Goal: Task Accomplishment & Management: Use online tool/utility

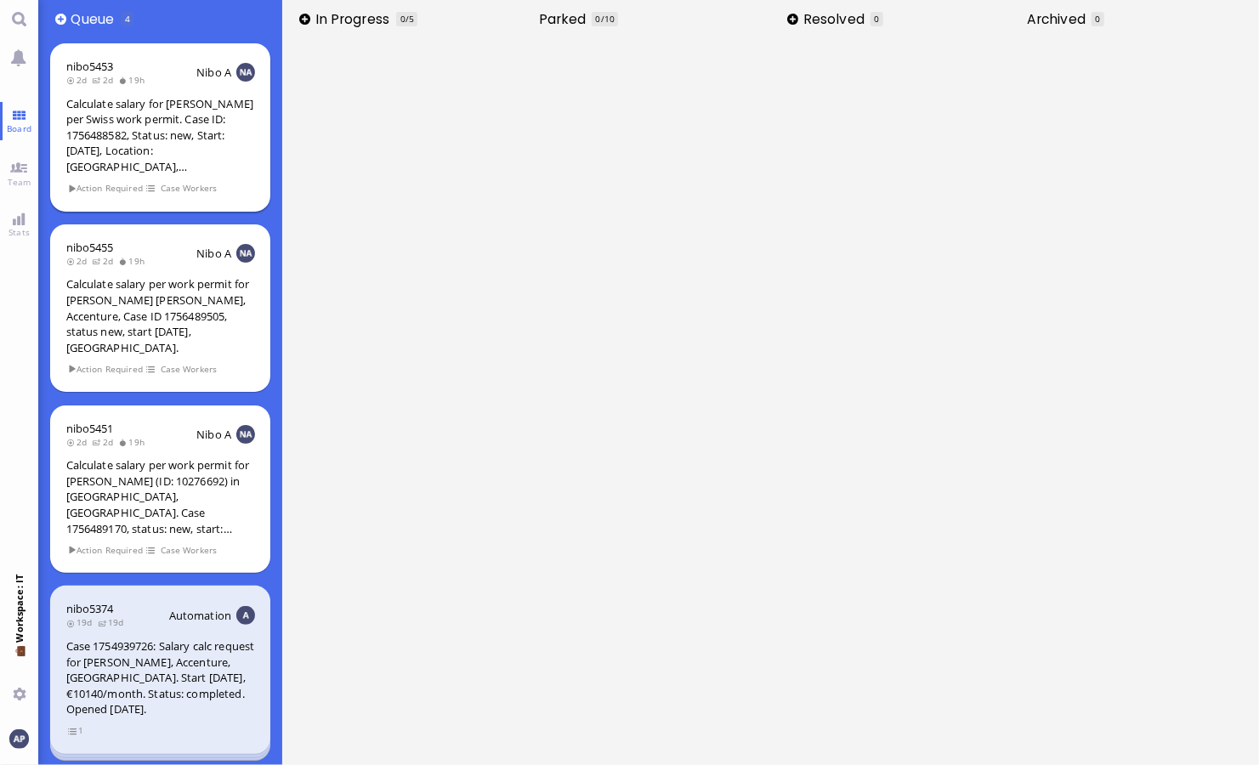
click at [142, 99] on div "Calculate salary for [PERSON_NAME] per Swiss work permit. Case ID: 1756488582, …" at bounding box center [160, 135] width 189 height 79
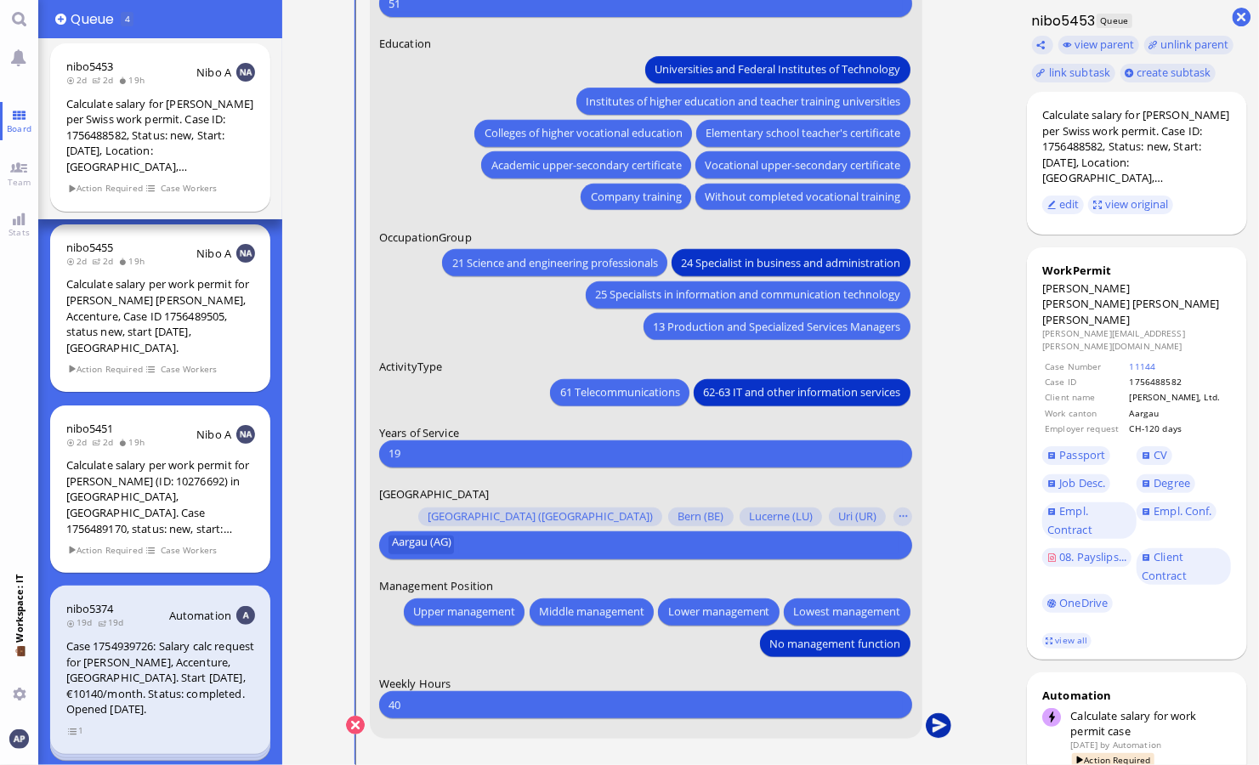
click at [941, 719] on button "submit" at bounding box center [938, 726] width 26 height 26
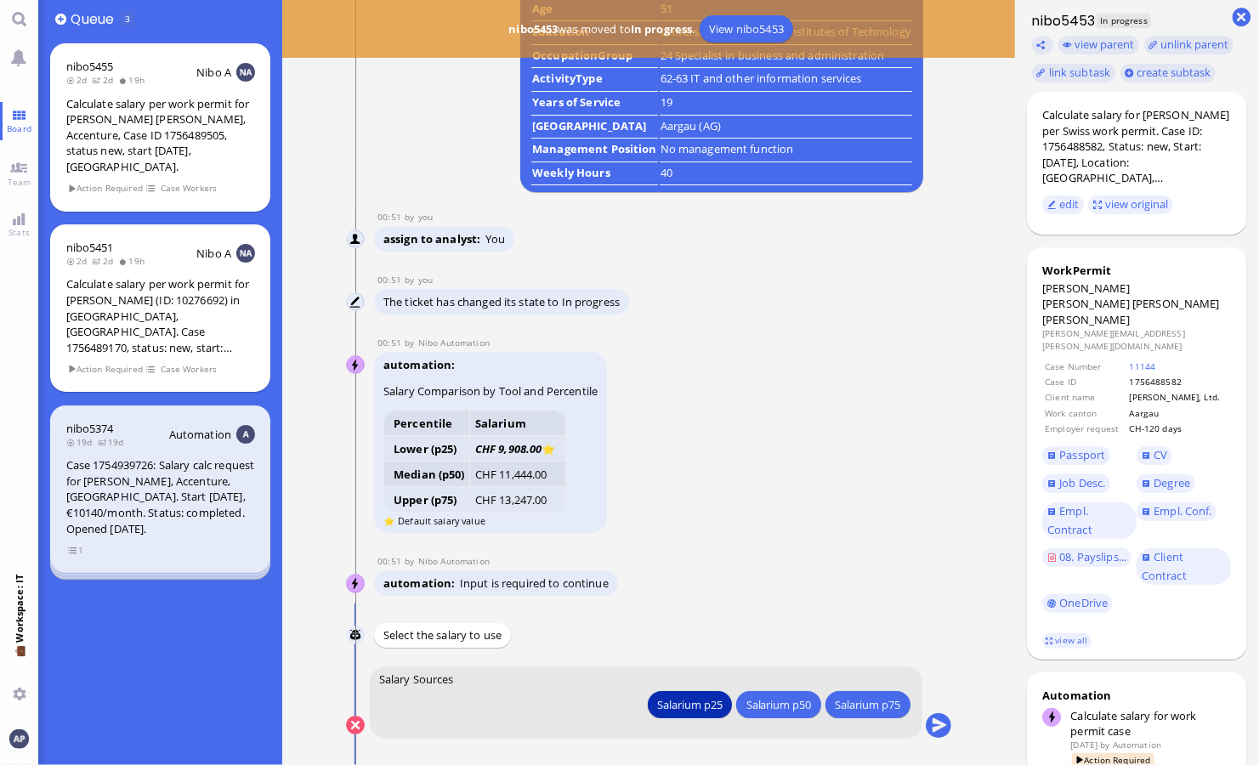
click at [685, 696] on button "Salarium p25" at bounding box center [689, 704] width 84 height 27
click at [707, 696] on div "Salarium p25" at bounding box center [689, 705] width 65 height 18
click at [943, 721] on button "submit" at bounding box center [938, 726] width 26 height 26
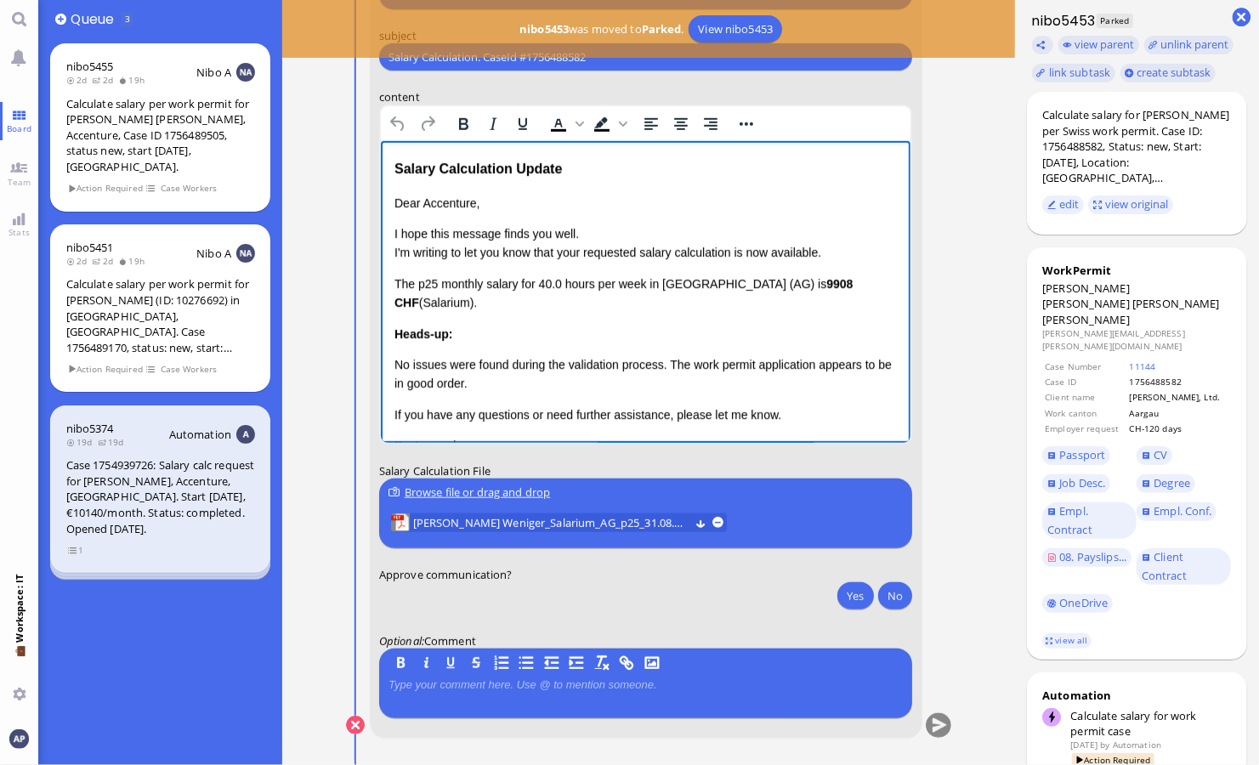
click at [533, 206] on p "Dear Accenture," at bounding box center [645, 203] width 503 height 19
click at [443, 204] on p "Dear Accenture," at bounding box center [645, 203] width 503 height 19
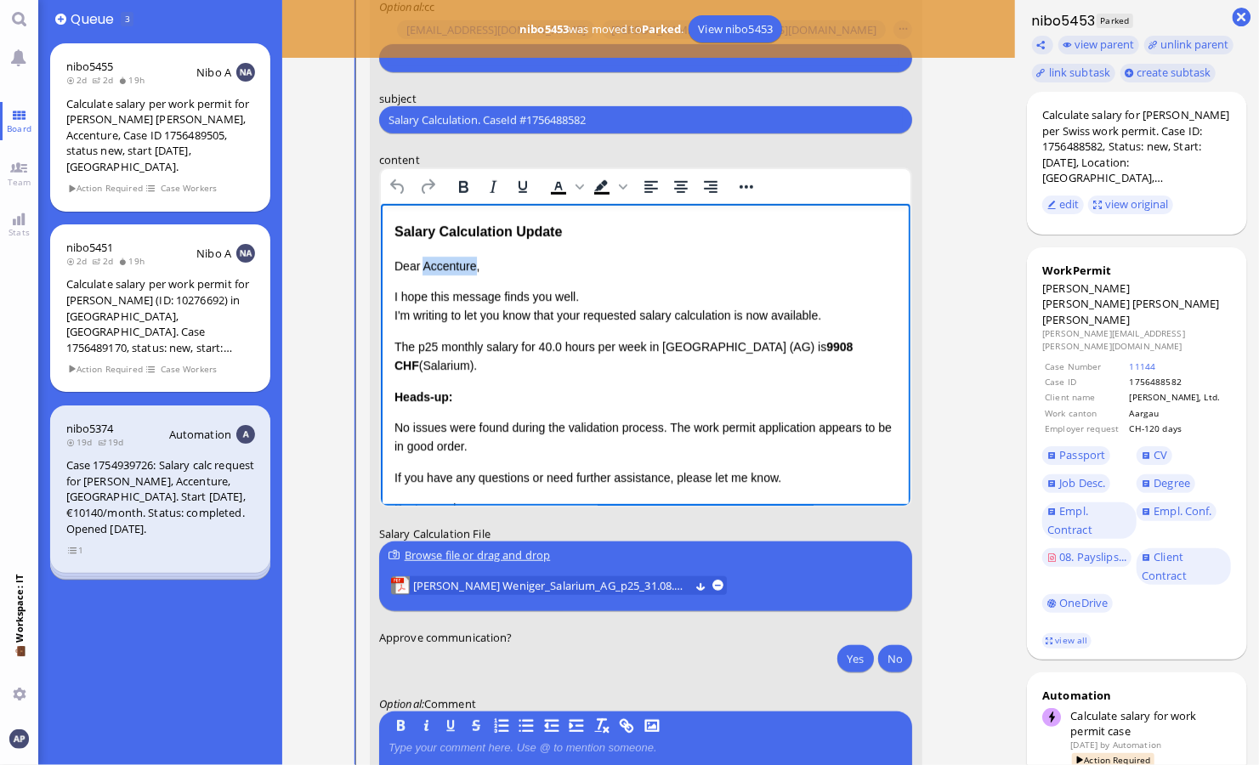
scroll to position [-66, 0]
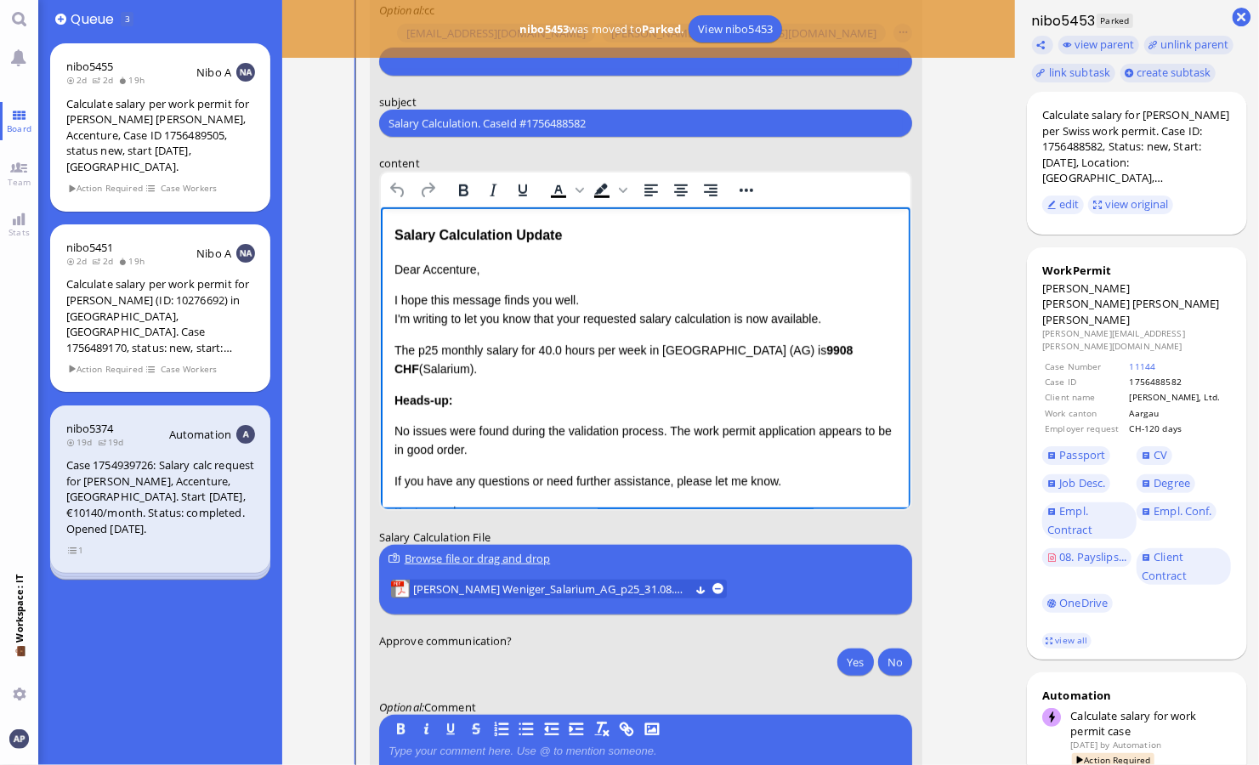
click at [514, 283] on div "Dear Accenture, I hope this message finds you well. I'm writing to let you know…" at bounding box center [645, 410] width 503 height 300
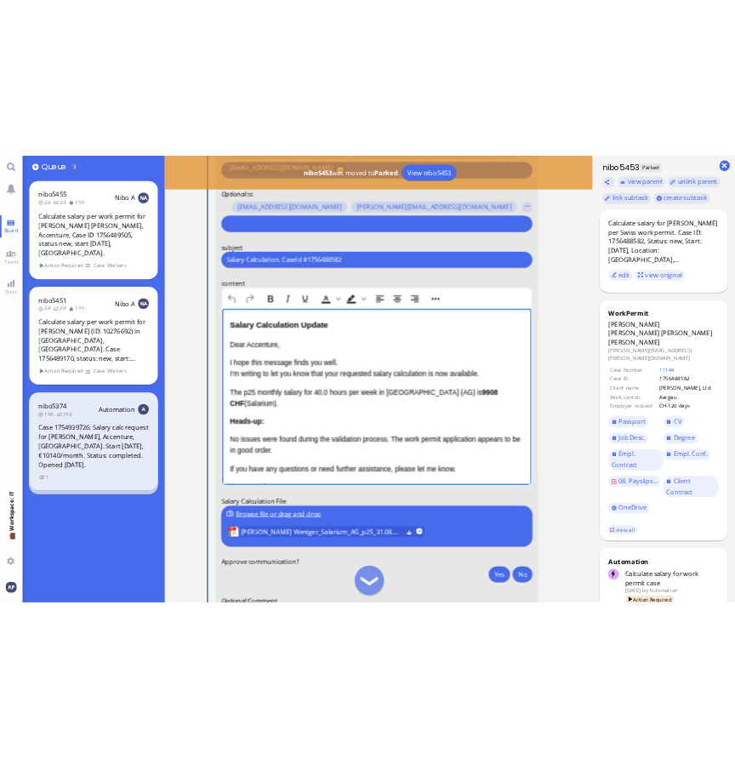
scroll to position [-102, 0]
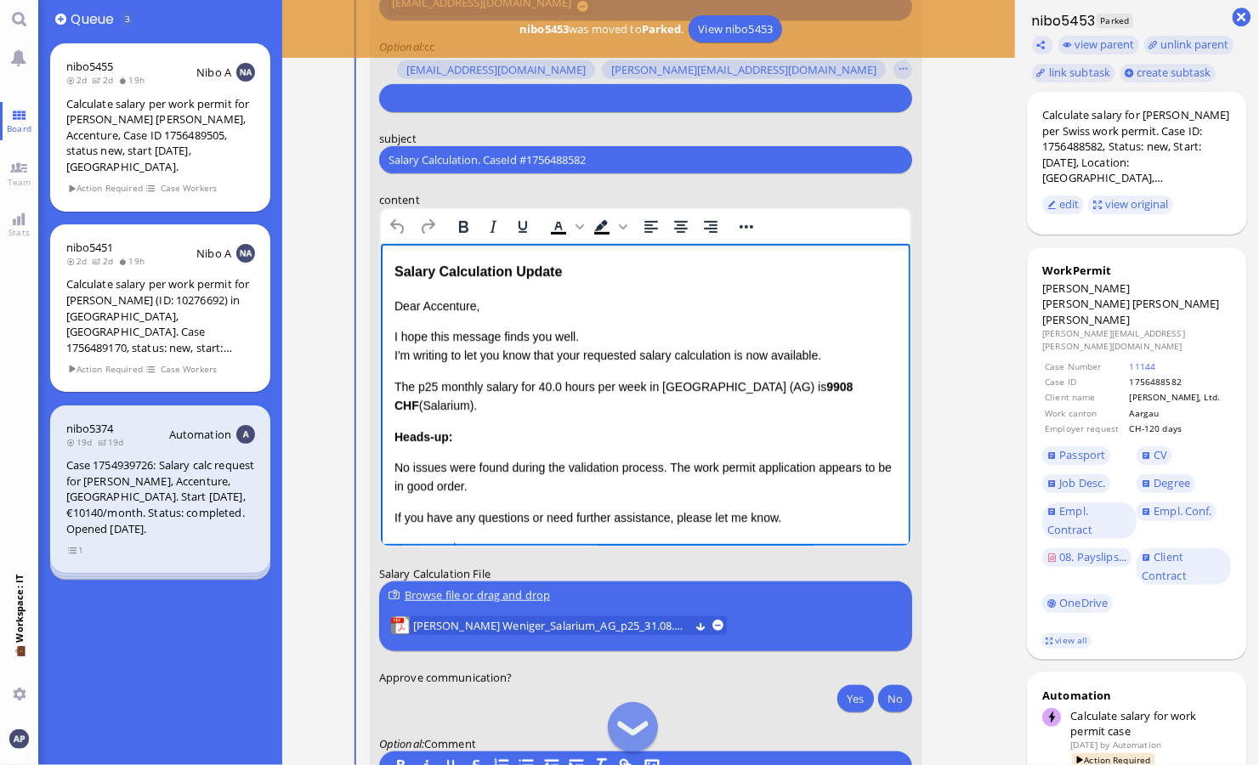
click at [450, 305] on p "Dear Accenture," at bounding box center [645, 306] width 503 height 19
click at [504, 326] on div "Dear Accenture, I hope this message finds you well. I'm writing to let you know…" at bounding box center [645, 447] width 503 height 300
click at [558, 354] on p "I hope this message finds you well. I'm writing to let you know that your reque…" at bounding box center [645, 346] width 503 height 38
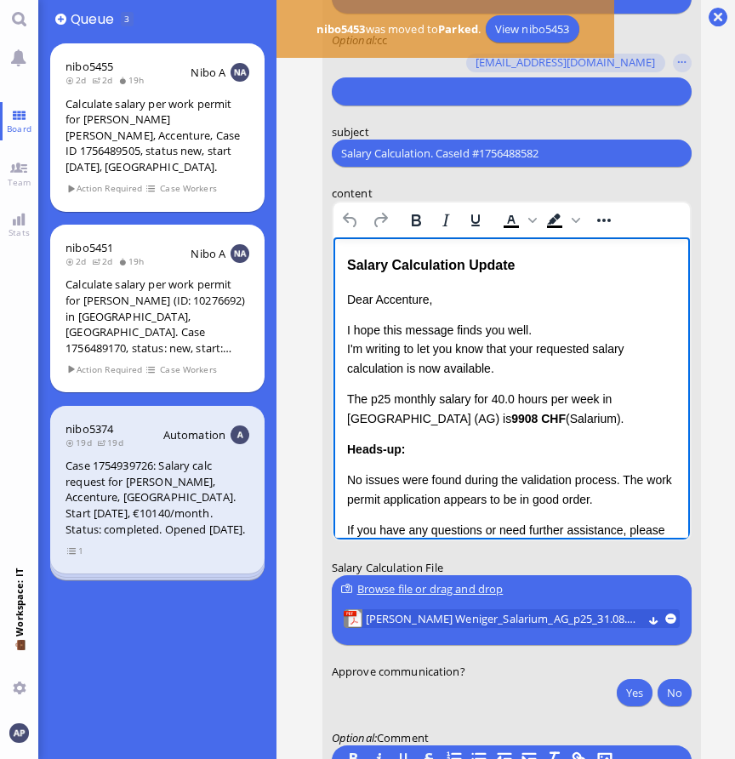
click at [537, 311] on div "Dear Accenture, I hope this message finds you well. I'm writing to let you know…" at bounding box center [510, 459] width 329 height 338
click at [383, 298] on p "Dear Accenture," at bounding box center [510, 299] width 329 height 19
click at [543, 333] on p "I hope this message finds you well. I'm writing to let you know that your reque…" at bounding box center [510, 349] width 329 height 57
click at [508, 372] on p "I hope this message finds you well. I'm writing to let you know that your reque…" at bounding box center [510, 349] width 329 height 57
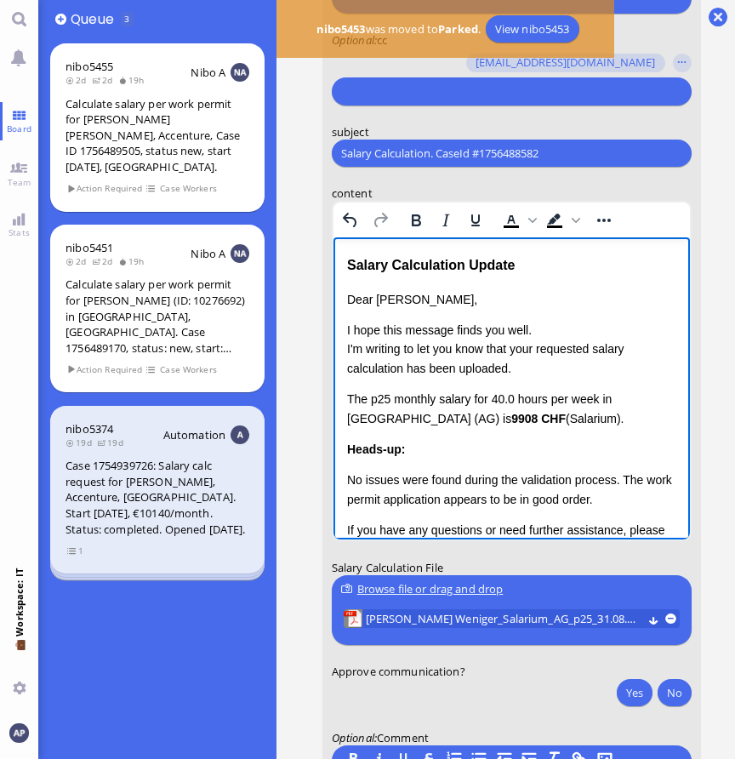
click at [560, 424] on p "The p25 monthly salary for 40.0 hours per week in Canton Aargau (AG) is 9908 CH…" at bounding box center [510, 408] width 329 height 38
drag, startPoint x: 549, startPoint y: 414, endPoint x: 340, endPoint y: 403, distance: 208.6
click at [340, 403] on html "Salary Calculation Update Dear Valentina, I hope this message finds you well. I…" at bounding box center [511, 458] width 356 height 443
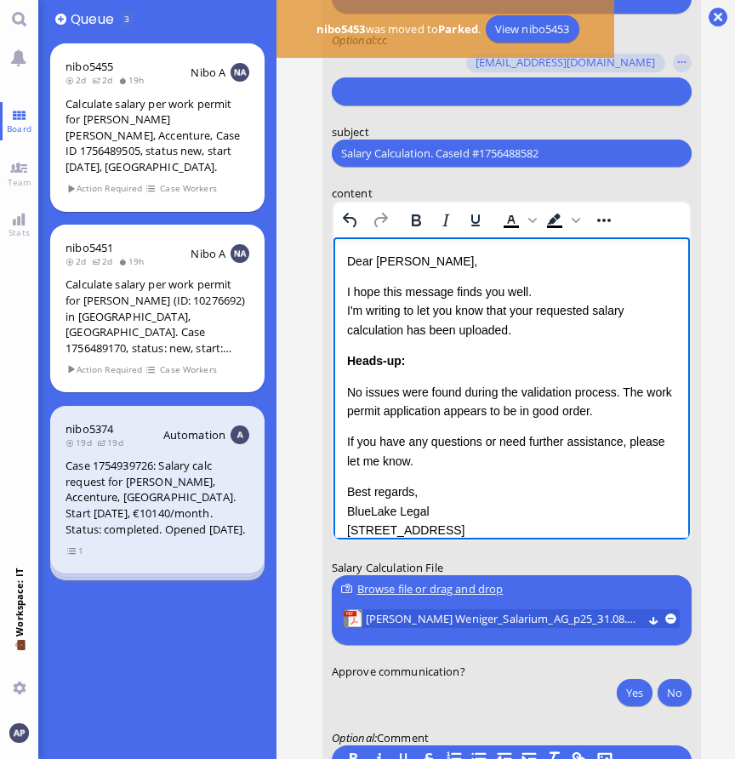
scroll to position [39, 0]
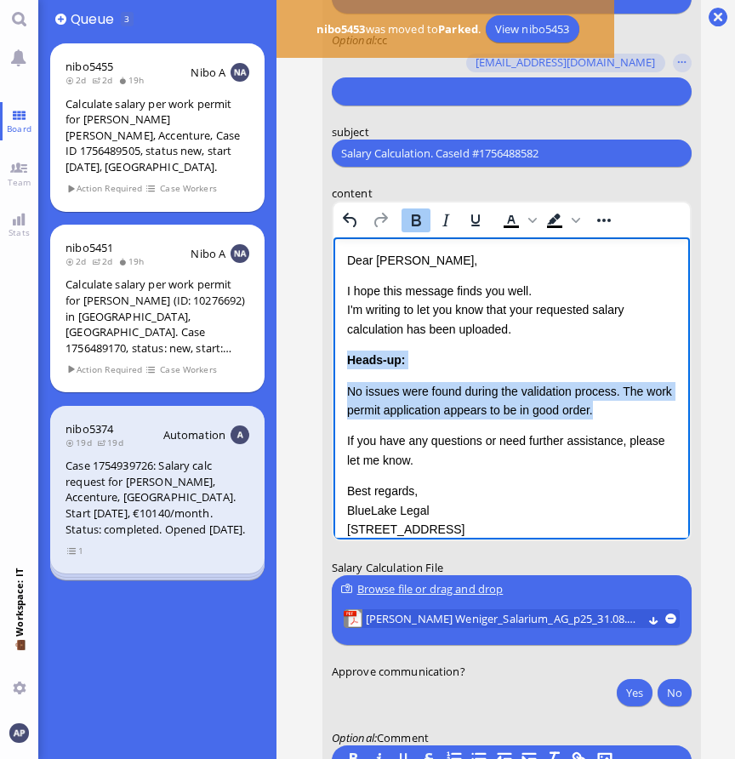
drag, startPoint x: 645, startPoint y: 412, endPoint x: 345, endPoint y: 358, distance: 304.3
click at [345, 358] on html "Salary Calculation Update Dear Valentina, I hope this message finds you well. I…" at bounding box center [511, 394] width 356 height 393
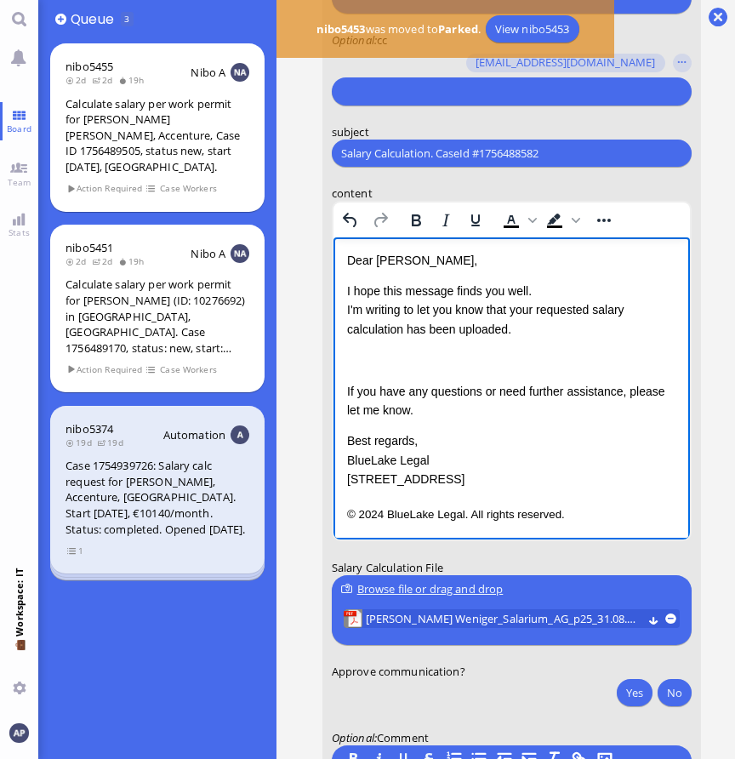
scroll to position [9, 0]
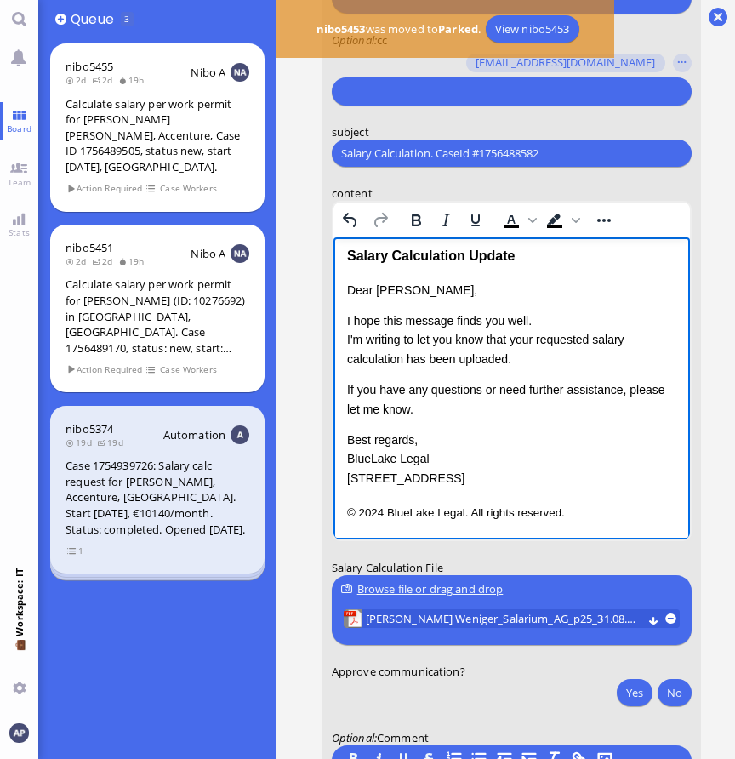
click at [461, 406] on p "If you have any questions or need further assistance, please let me know." at bounding box center [510, 399] width 329 height 38
click at [553, 362] on p "I hope this message finds you well. I'm writing to let you know that your reque…" at bounding box center [510, 339] width 329 height 57
click at [641, 343] on p "I hope this message finds you well. I'm writing to let you know that your reque…" at bounding box center [510, 339] width 329 height 57
click at [484, 488] on div "Salary Calculation Update Dear Valentina, I hope this message finds you well. I…" at bounding box center [510, 384] width 329 height 278
click at [458, 472] on p "Best regards, BlueLake Legal 1 Blue Street, Zurich" at bounding box center [510, 458] width 329 height 57
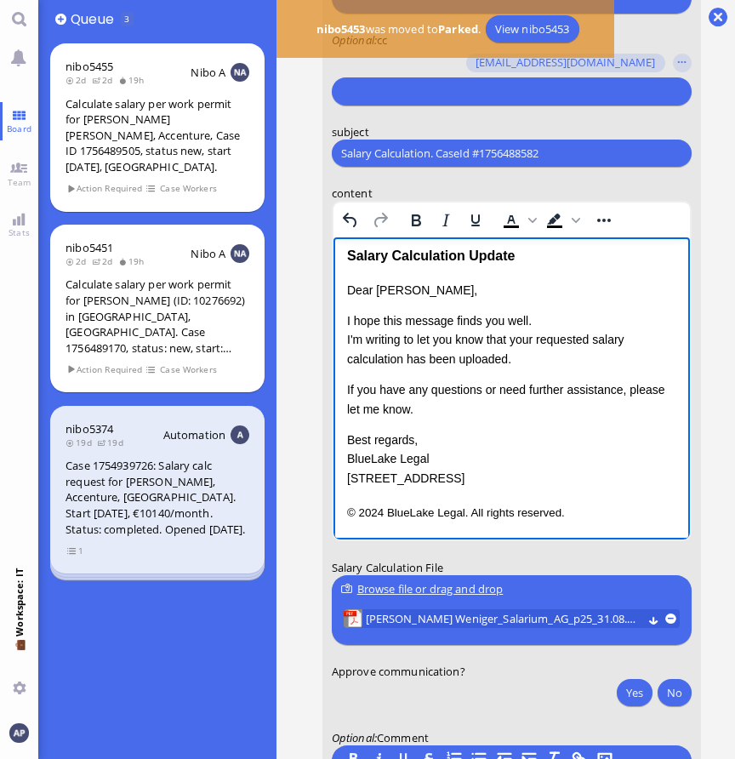
scroll to position [0, 0]
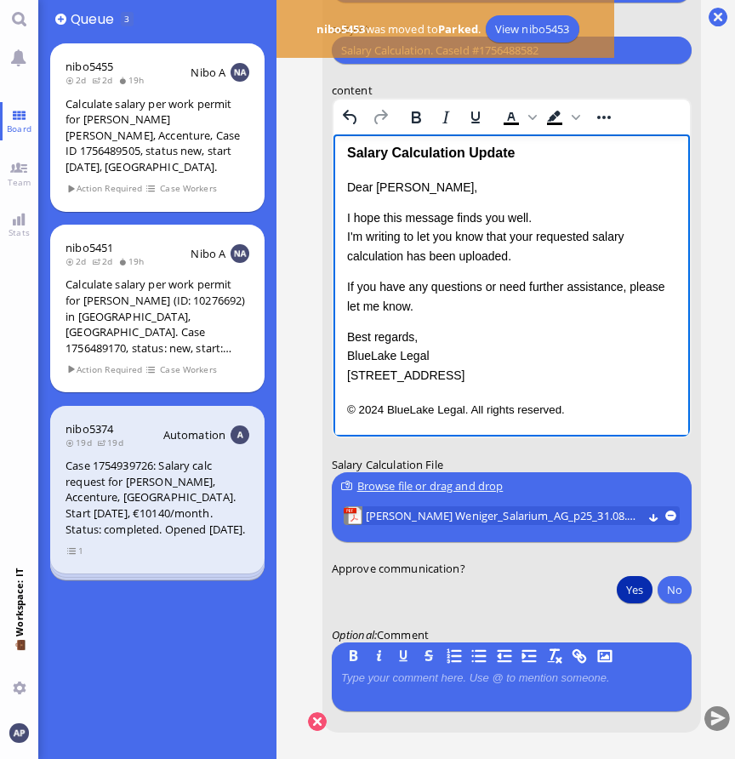
click at [628, 583] on button "Yes" at bounding box center [635, 589] width 36 height 27
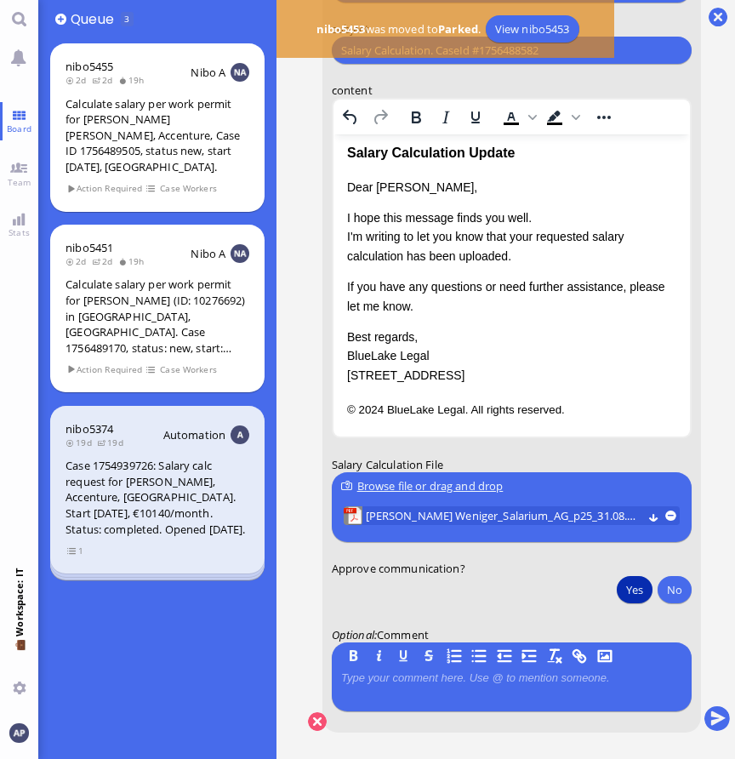
click at [520, 240] on p "I hope this message finds you well. I'm writing to let you know that your reque…" at bounding box center [510, 236] width 329 height 57
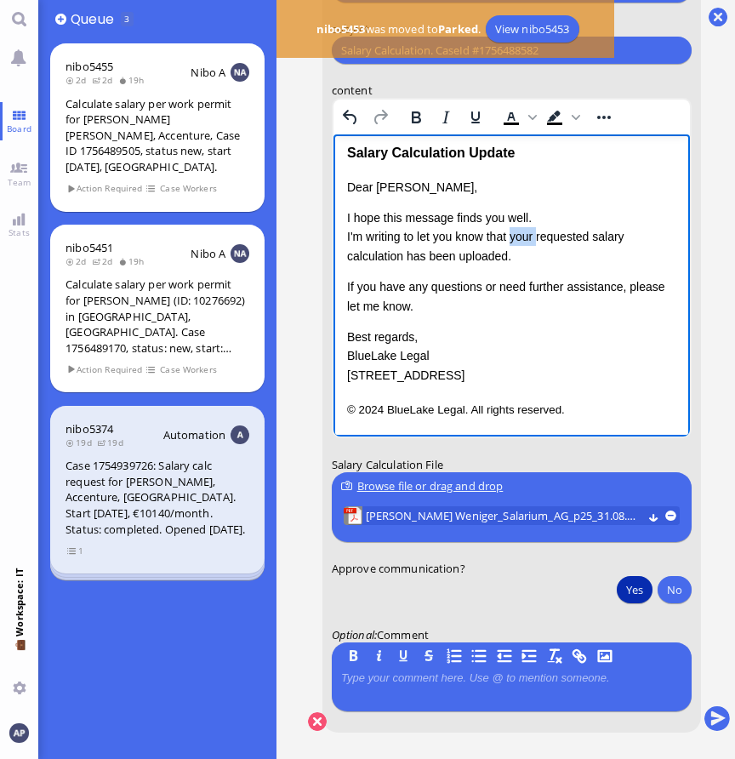
click at [520, 240] on p "I hope this message finds you well. I'm writing to let you know that your reque…" at bounding box center [510, 236] width 329 height 57
click at [713, 713] on button "submit" at bounding box center [717, 720] width 26 height 26
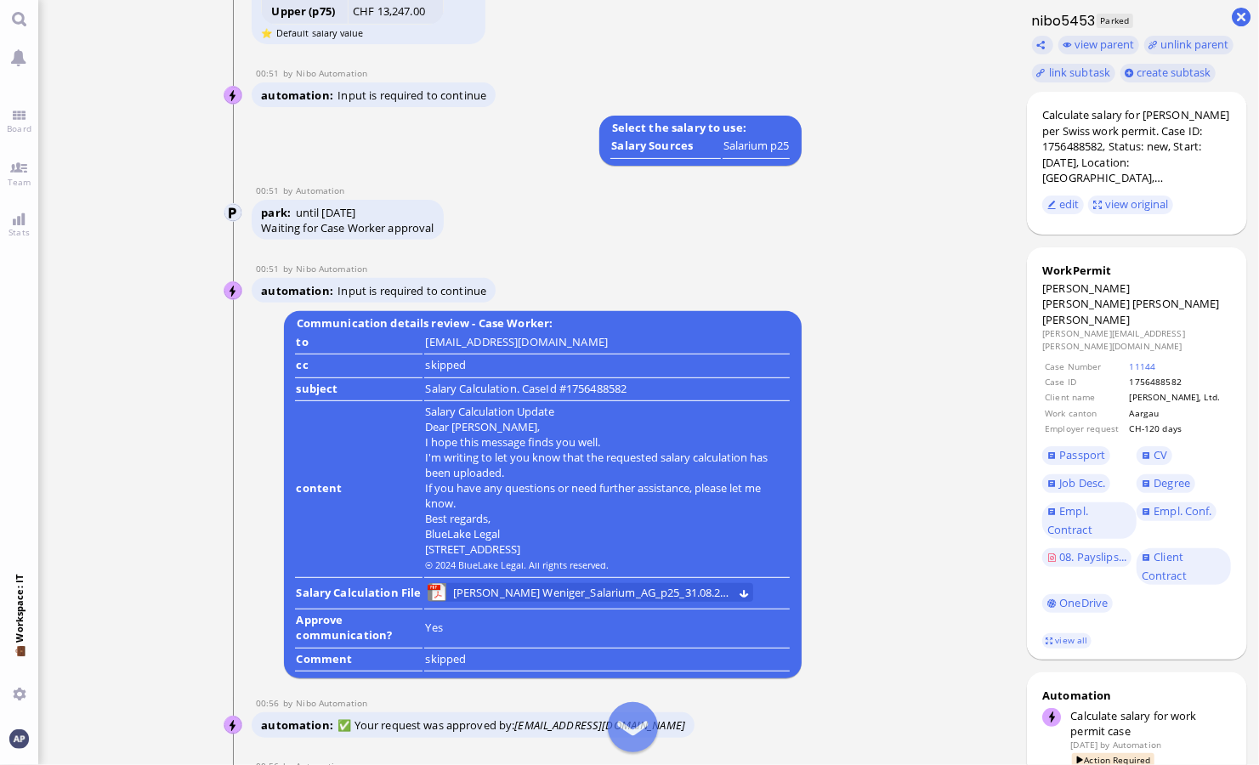
scroll to position [-1235, 0]
click at [26, 104] on link "Board" at bounding box center [19, 121] width 38 height 38
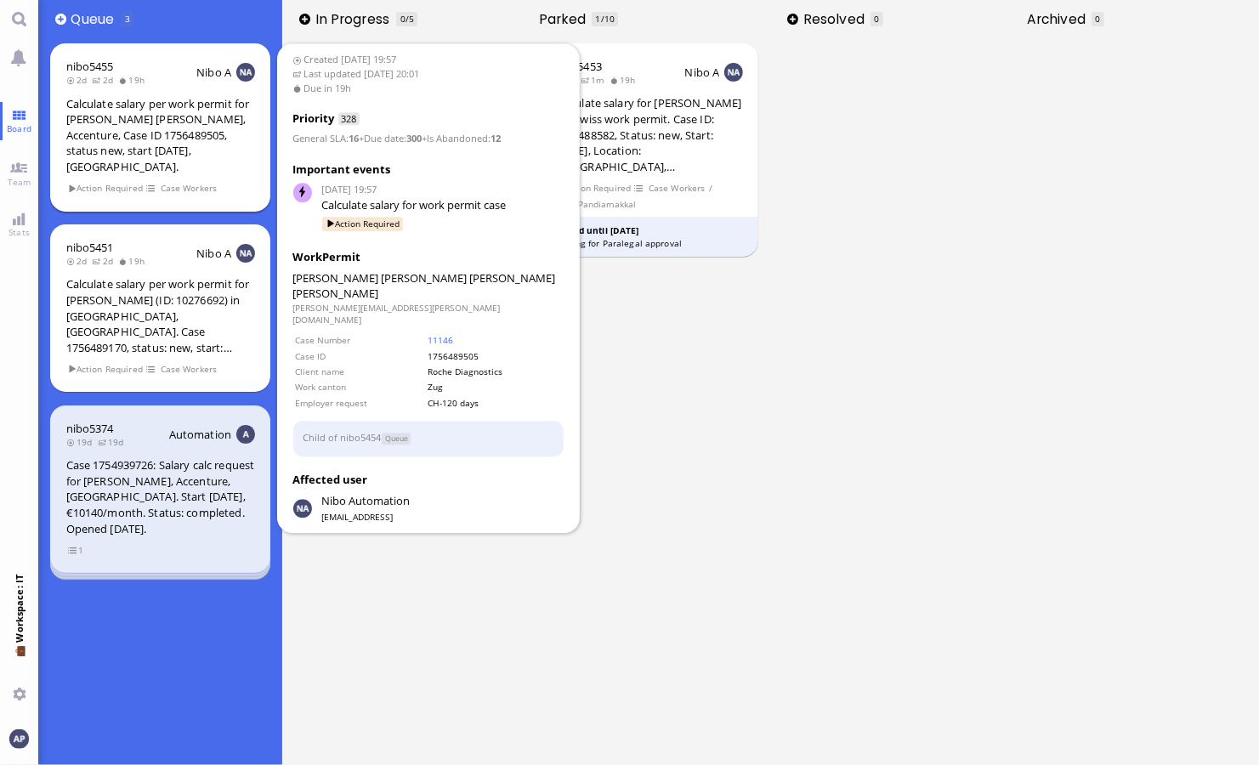
click at [160, 112] on div "Calculate salary per work permit for [PERSON_NAME] [PERSON_NAME], Accenture, Ca…" at bounding box center [160, 135] width 189 height 79
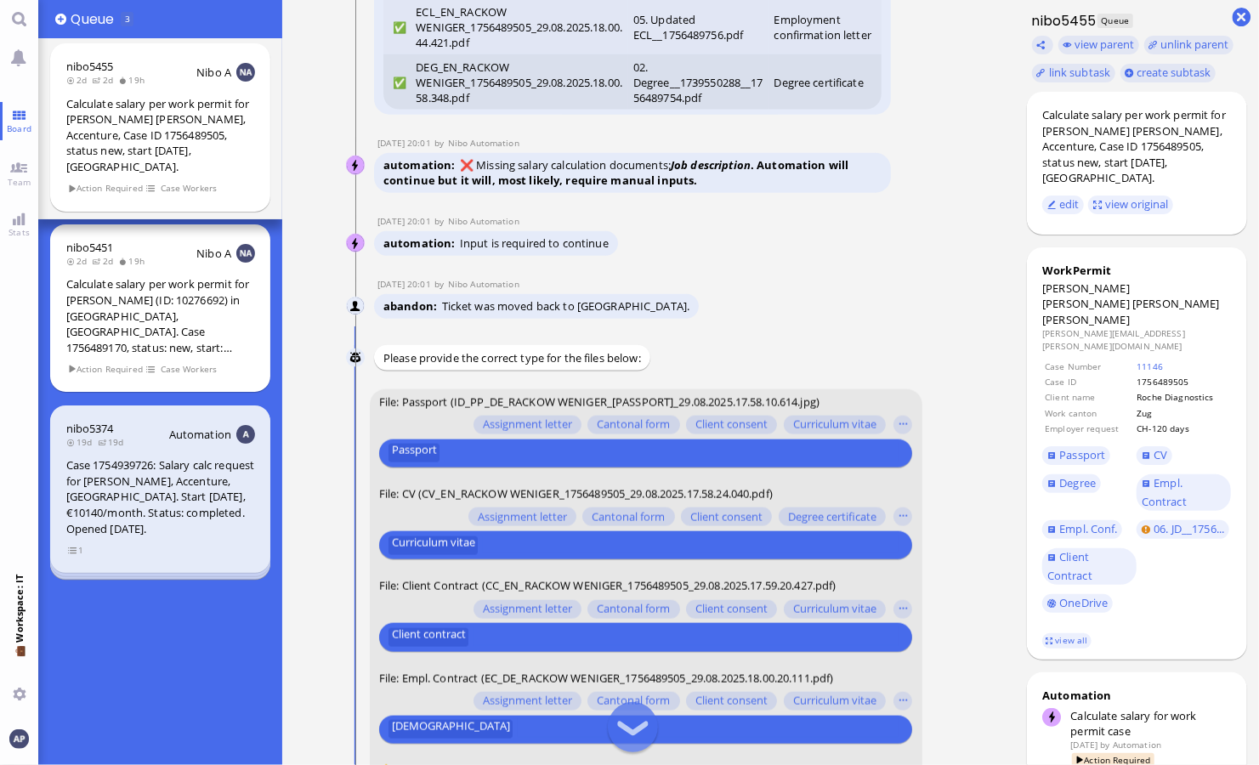
scroll to position [-298, 0]
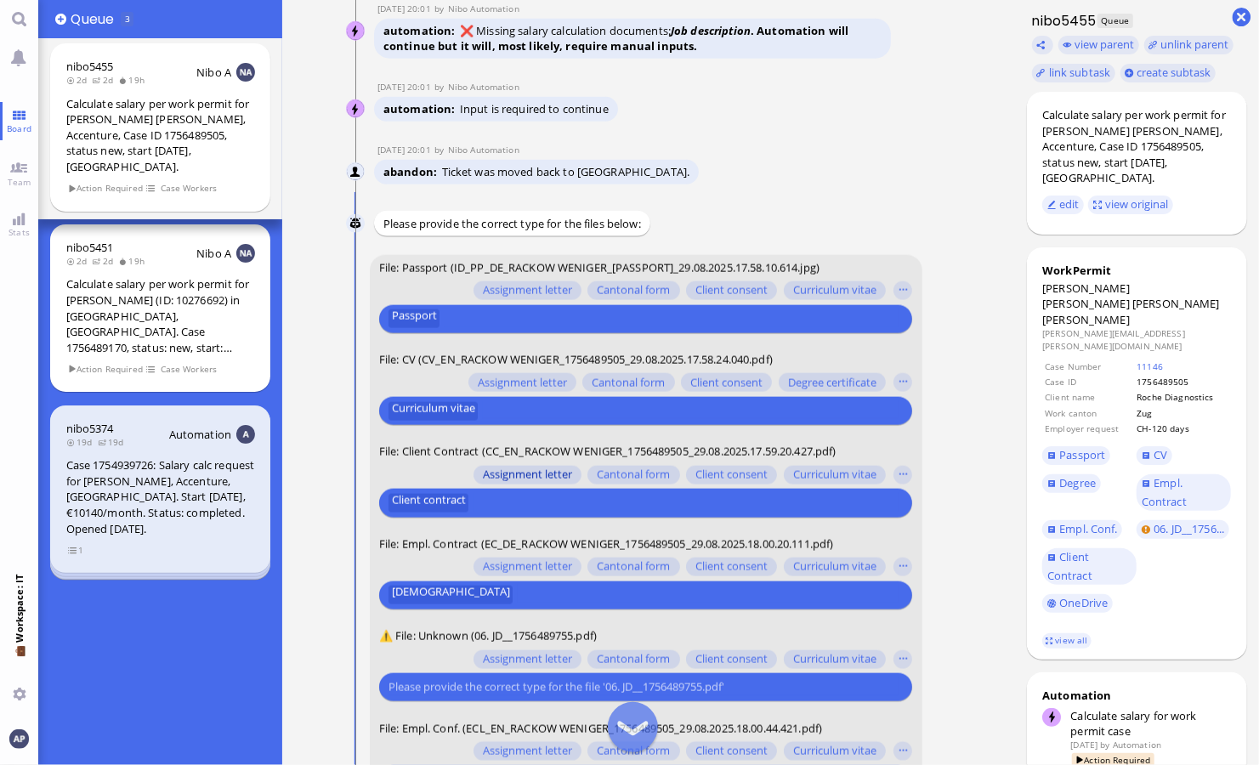
click at [539, 473] on span "Assignment letter" at bounding box center [526, 476] width 89 height 14
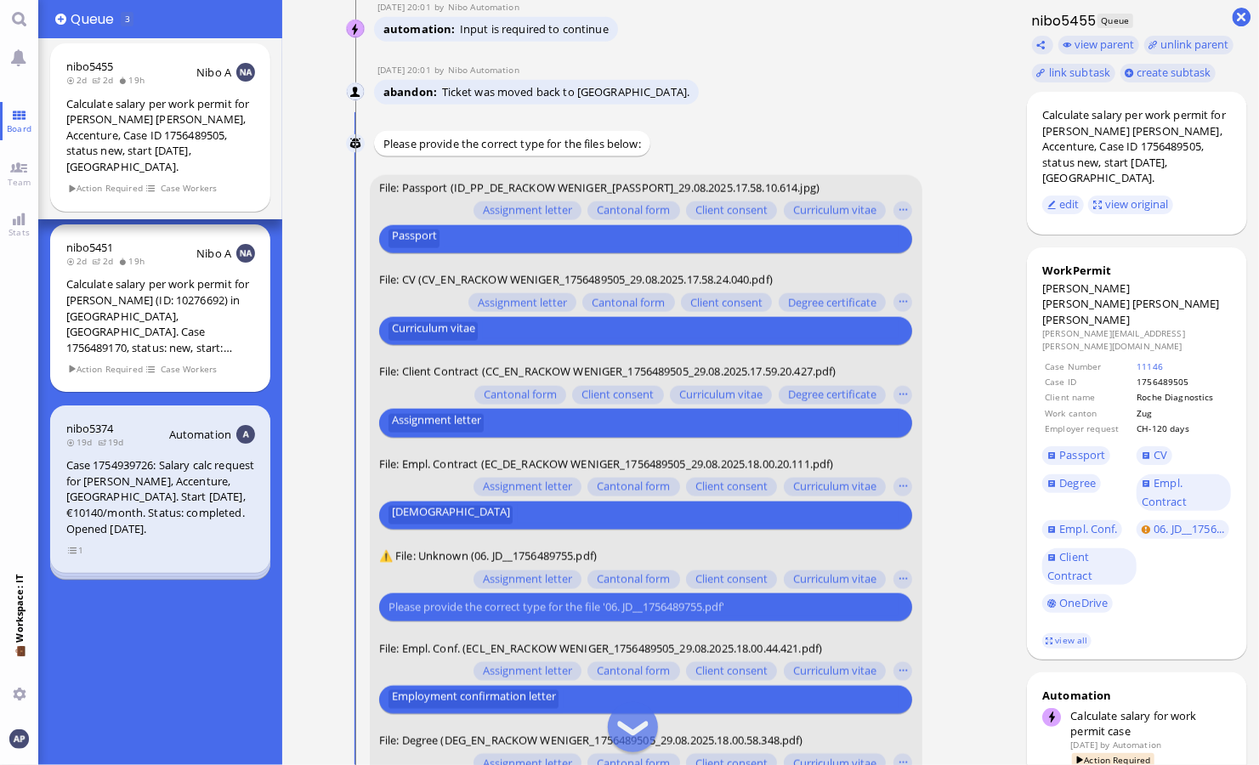
scroll to position [-77, 0]
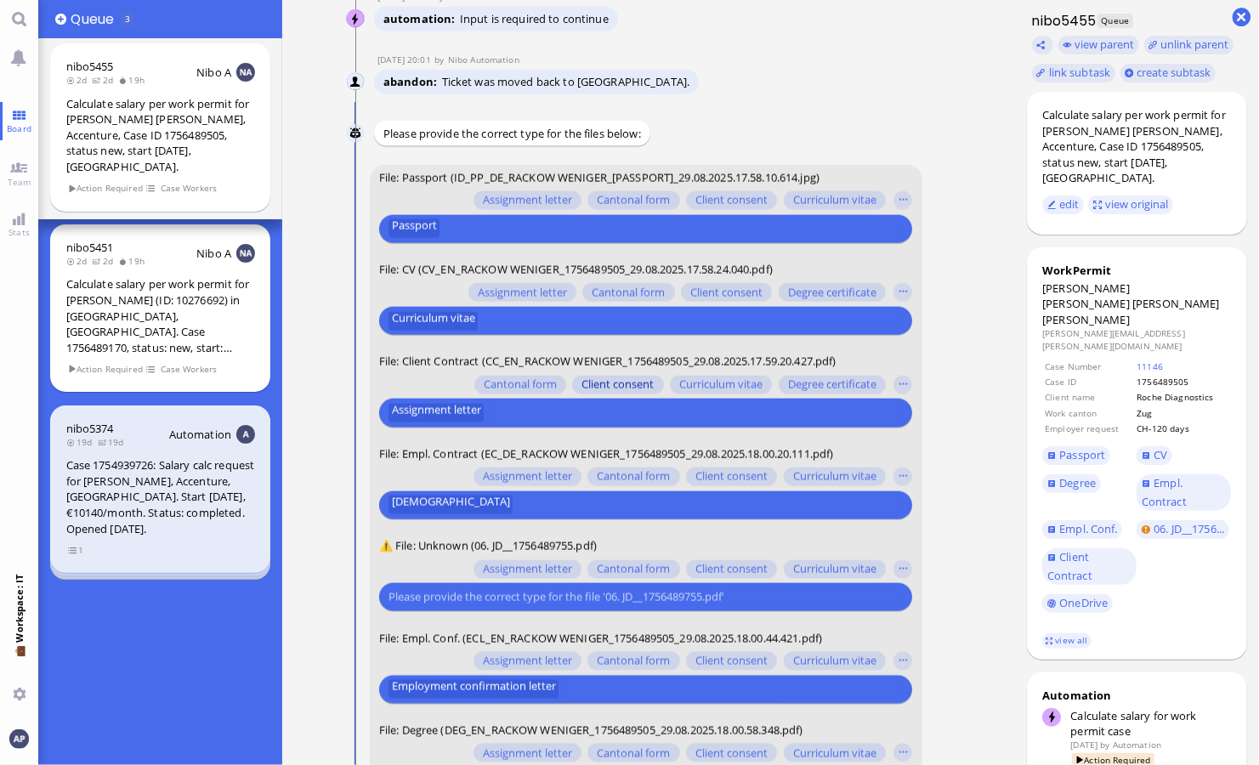
click at [614, 382] on span "Client consent" at bounding box center [618, 385] width 72 height 14
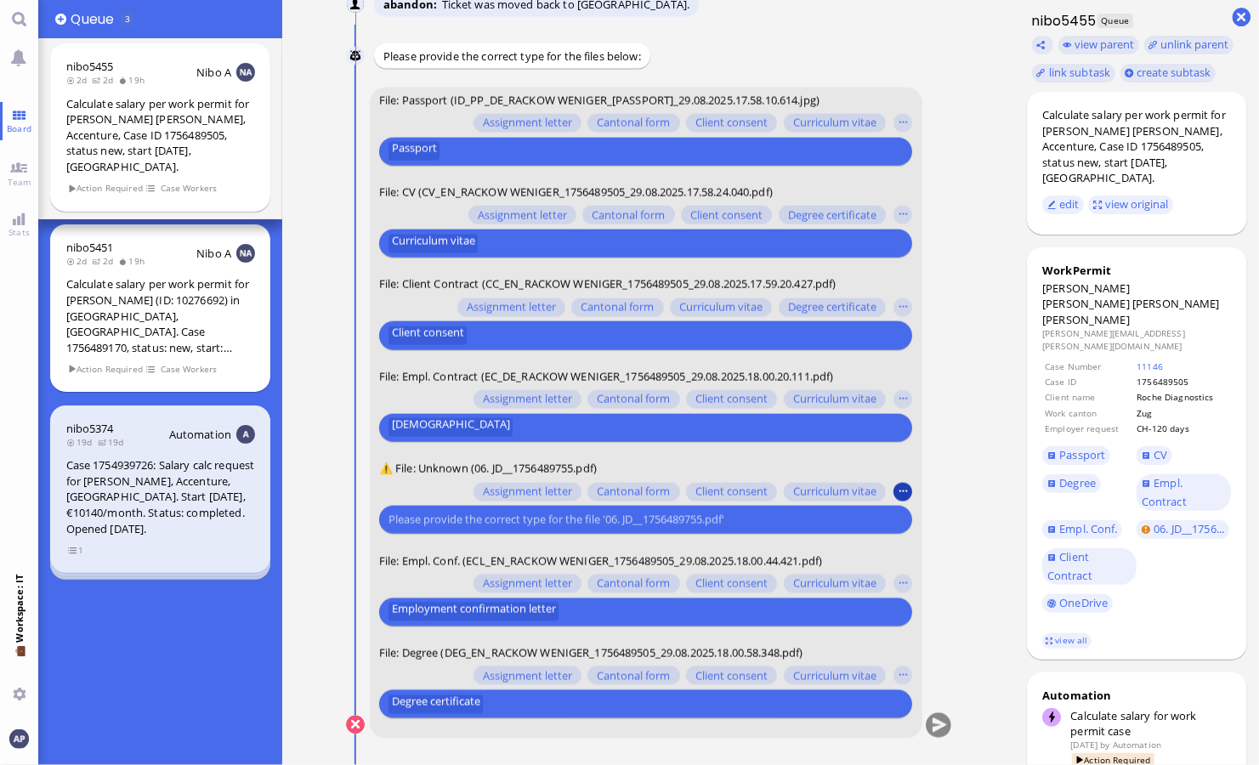
click at [734, 490] on button "button" at bounding box center [903, 491] width 19 height 19
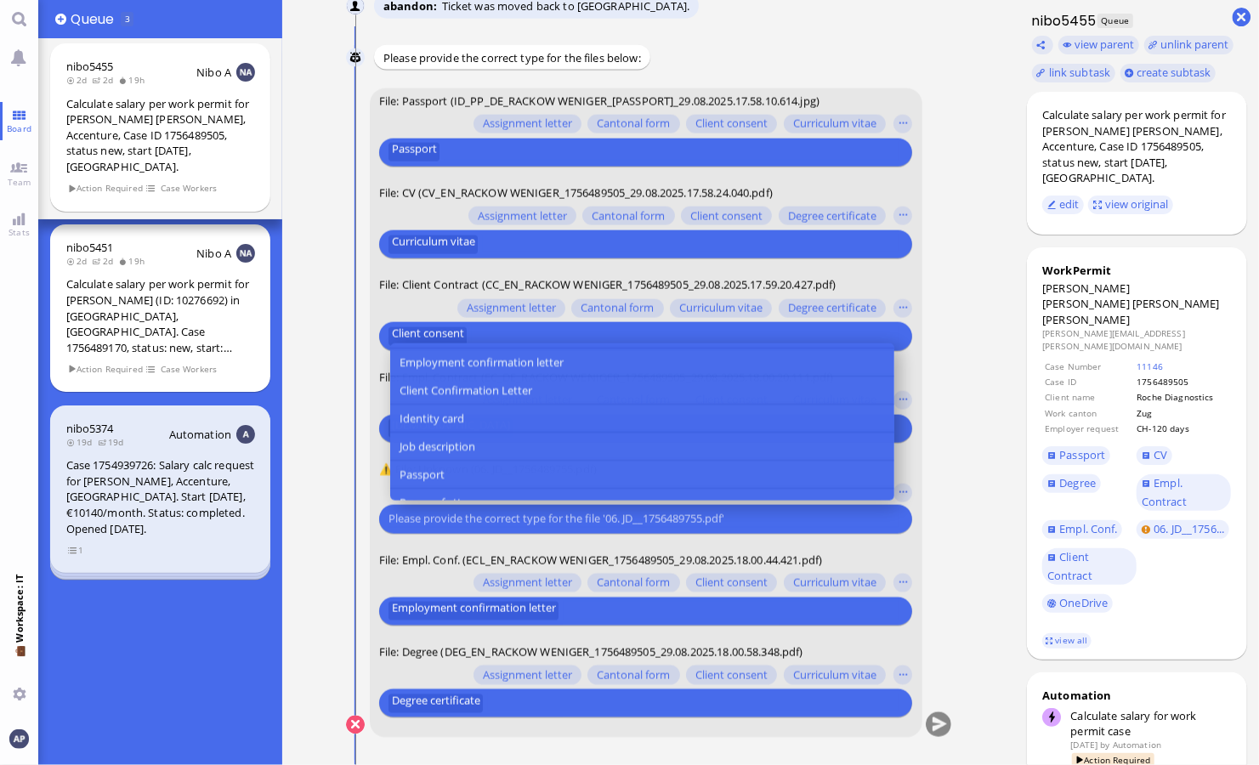
scroll to position [174, 0]
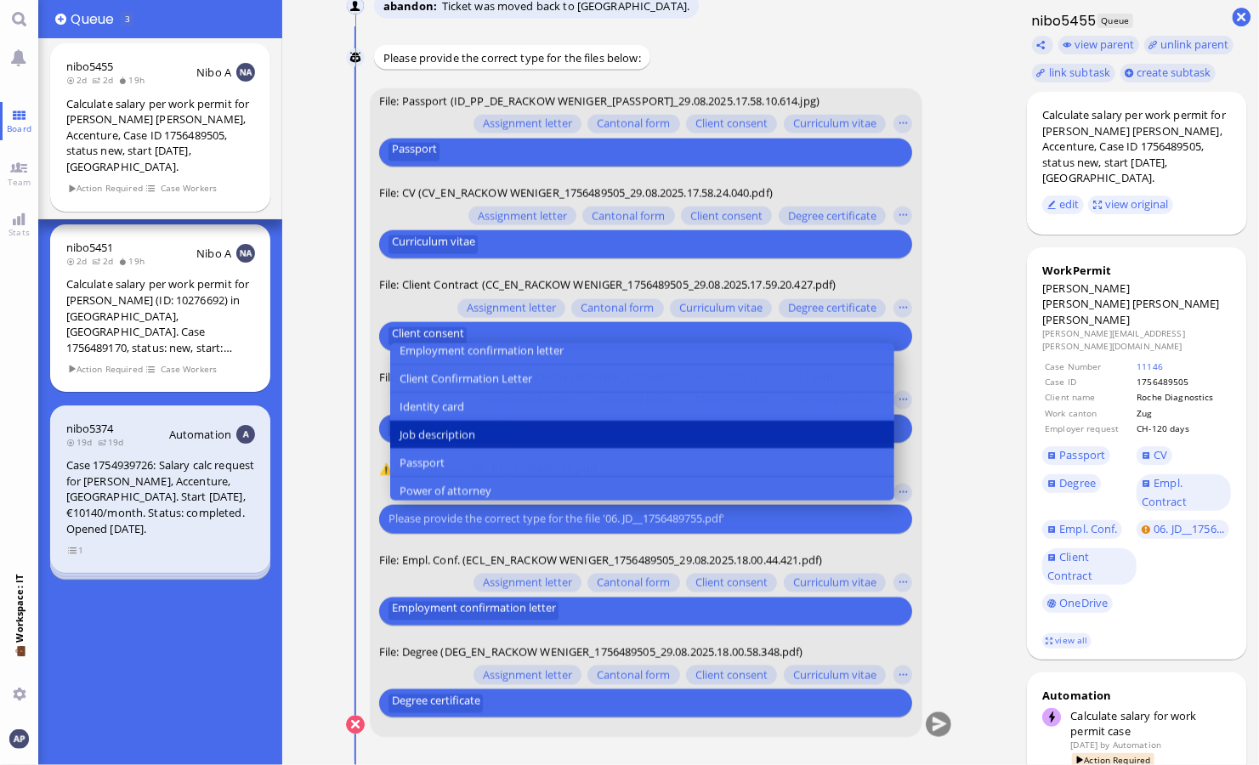
click at [570, 437] on button "Job description" at bounding box center [641, 436] width 504 height 28
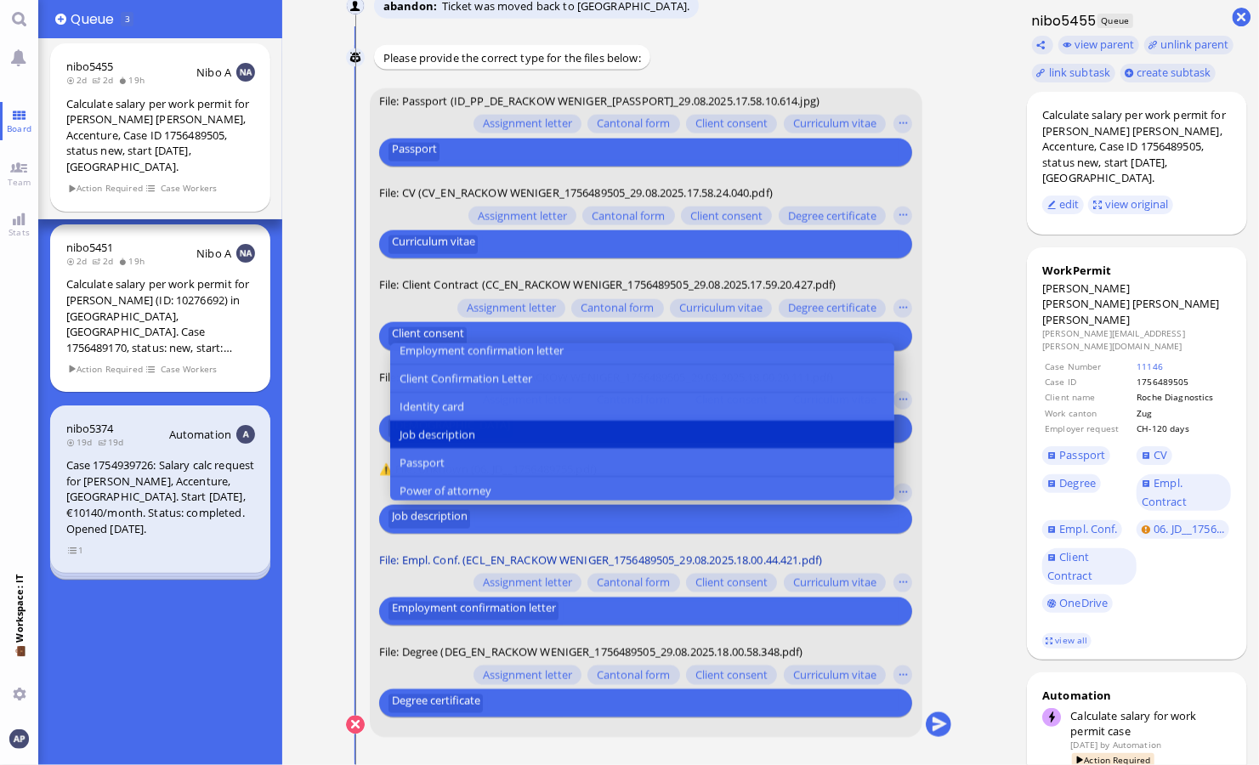
click at [414, 557] on span "File: Empl. Conf. (ECL_EN_RACKOW WENIGER_1756489505_29.08.2025.18.00.44.421.pdf)" at bounding box center [599, 560] width 443 height 15
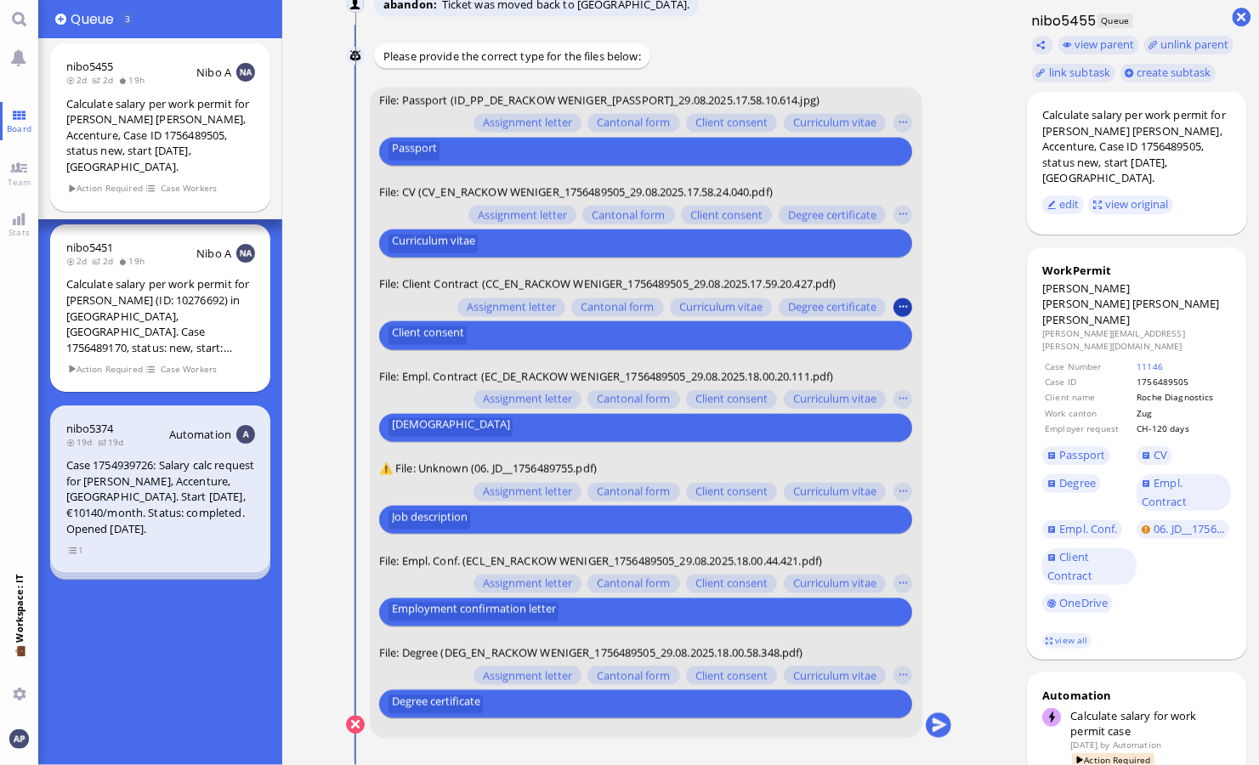
click at [734, 307] on button "button" at bounding box center [903, 307] width 19 height 19
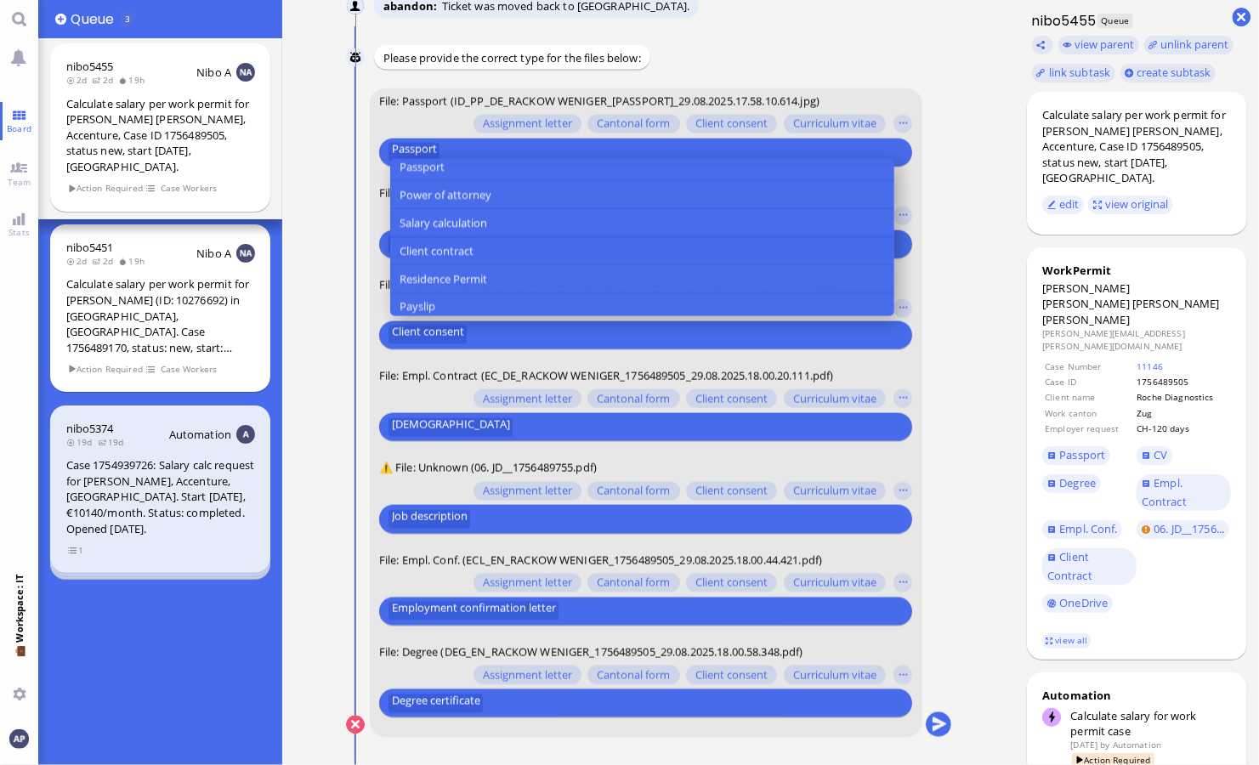
scroll to position [290, 0]
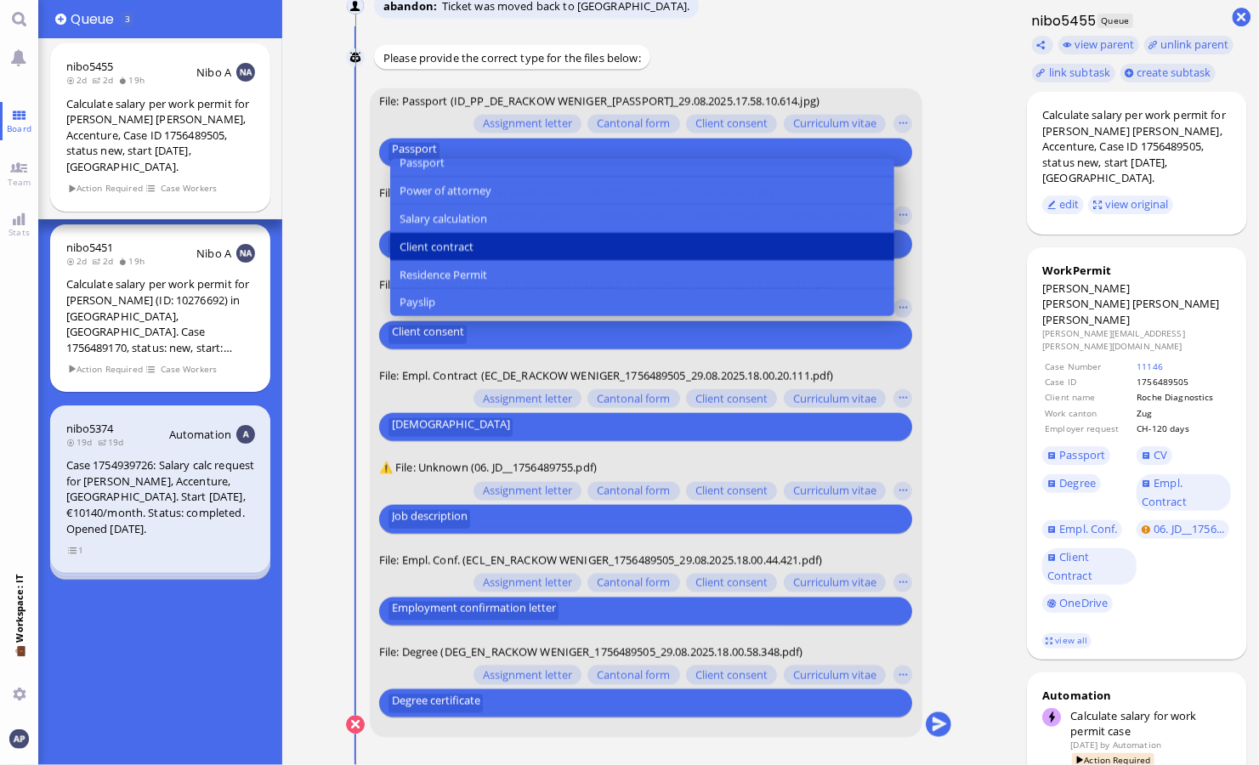
click at [614, 244] on button "Client contract" at bounding box center [641, 248] width 504 height 28
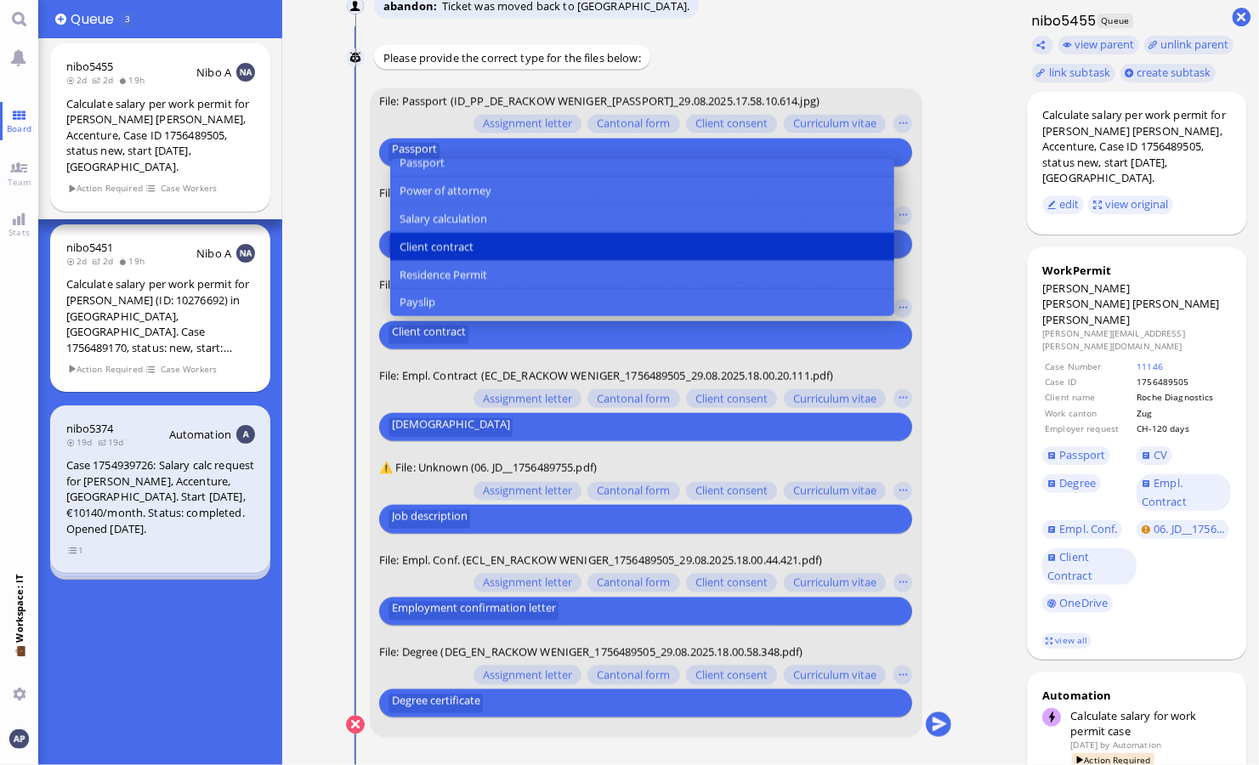
click at [734, 270] on conversation-line "You File: Passport (ID_PP_DE_RACKOW WENIGER_1756489505_29.08.2025.17.58.10.614.…" at bounding box center [649, 424] width 606 height 672
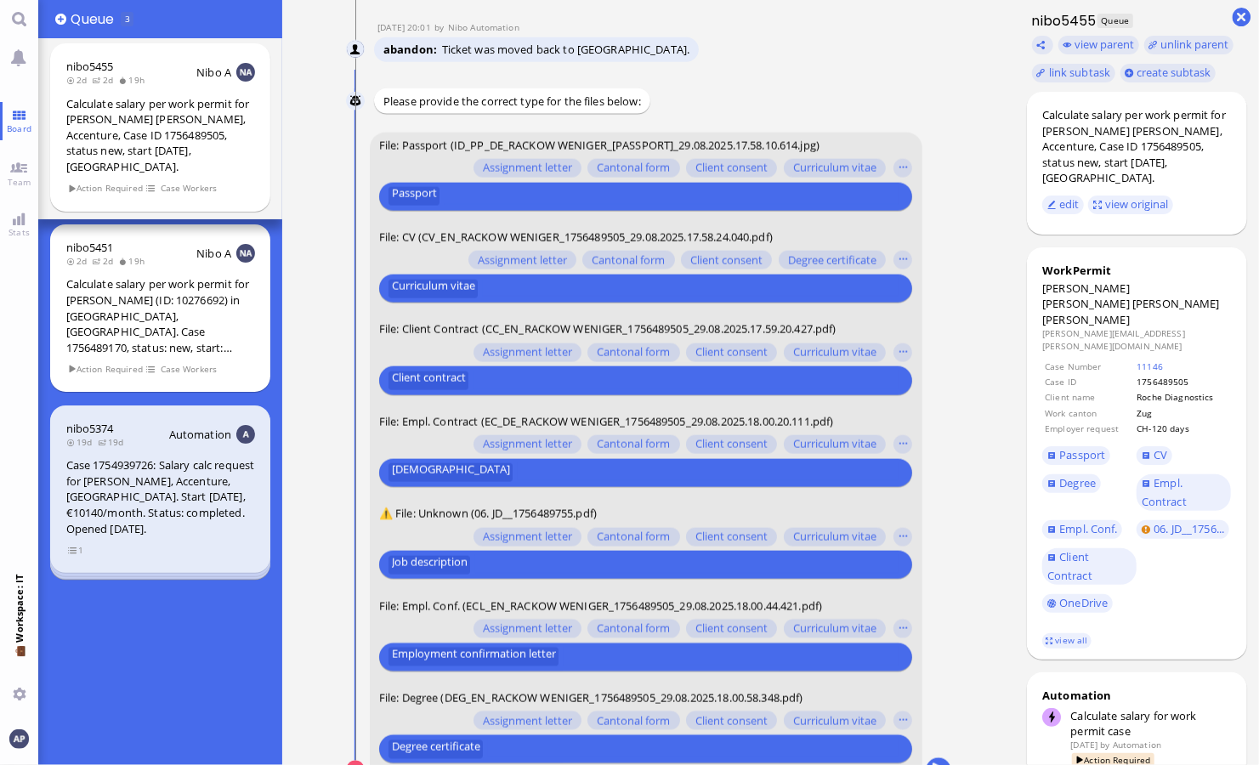
scroll to position [0, 0]
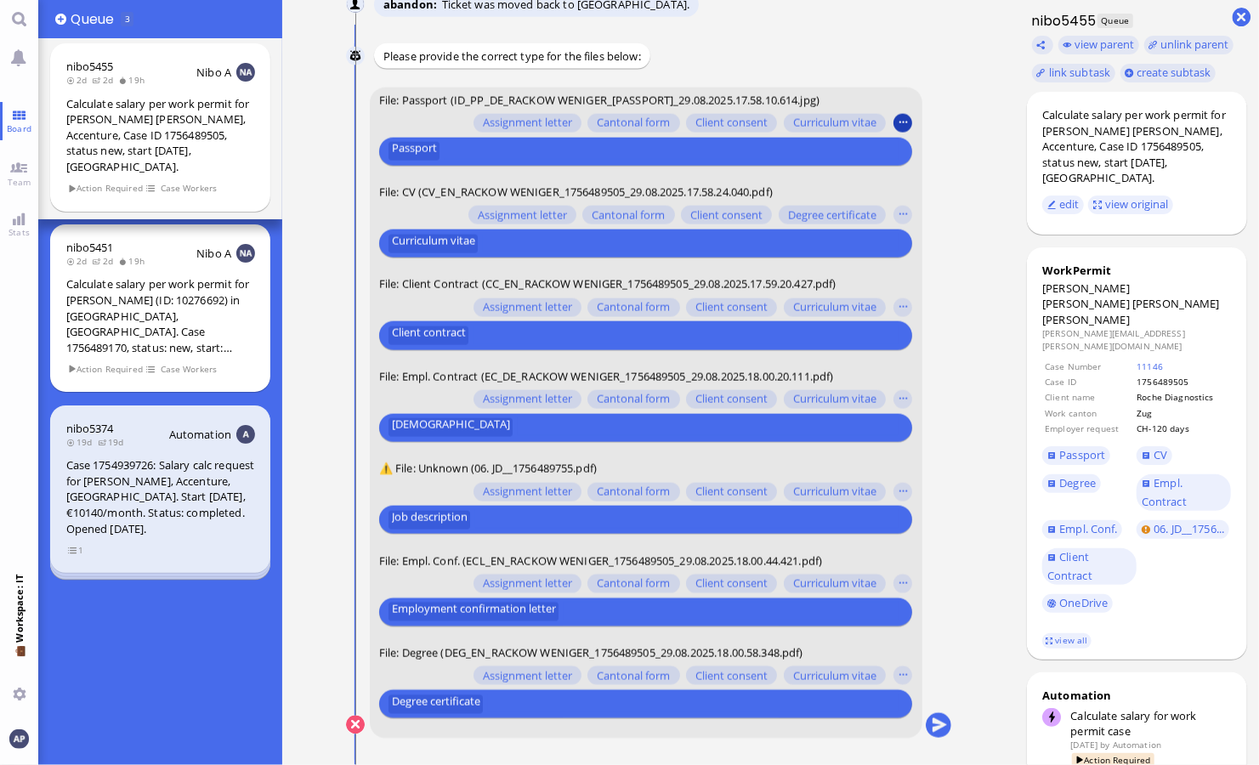
click at [734, 129] on button "button" at bounding box center [903, 123] width 19 height 19
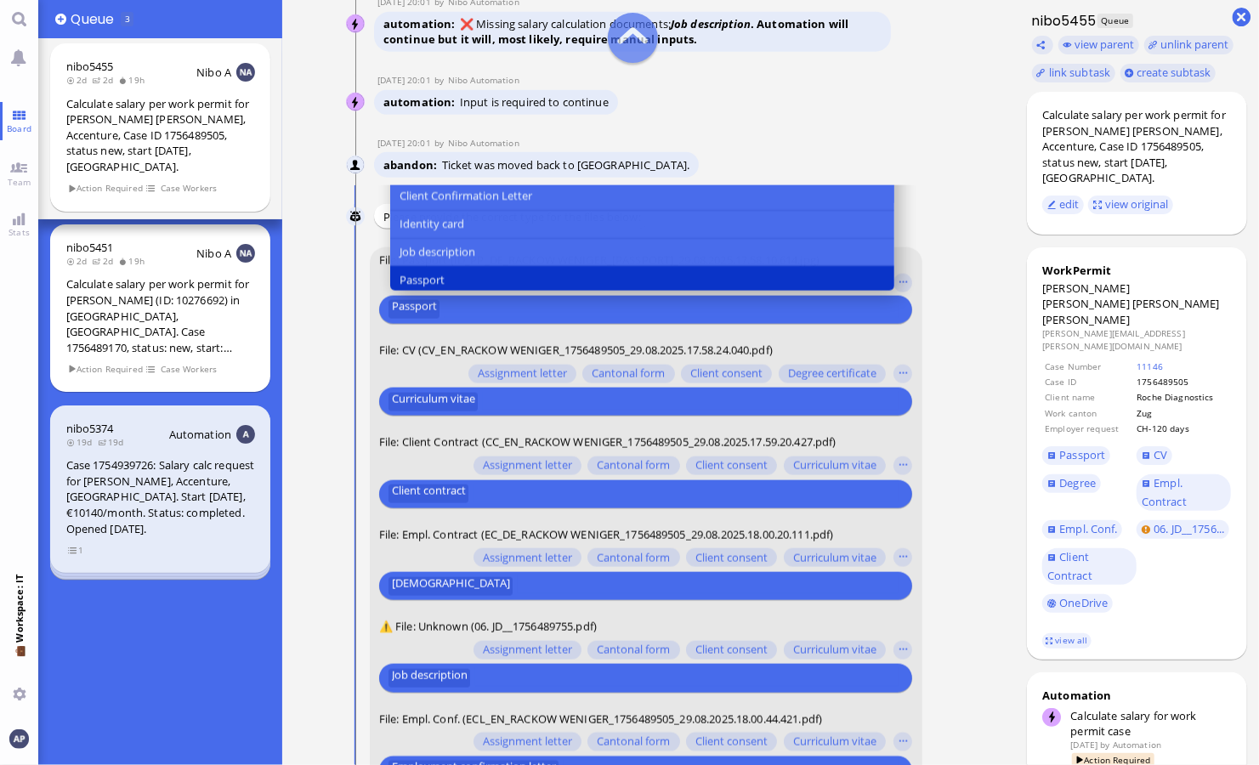
scroll to position [153, 0]
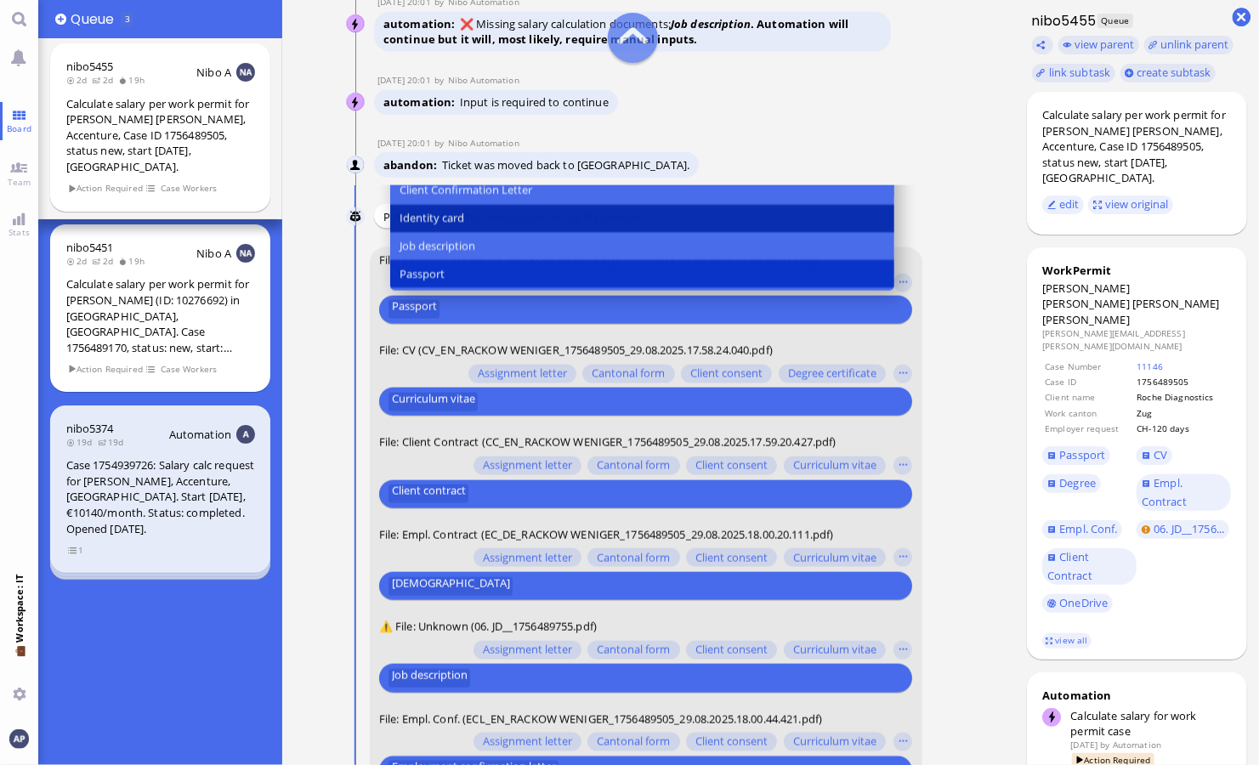
click at [519, 209] on button "Identity card" at bounding box center [641, 219] width 504 height 28
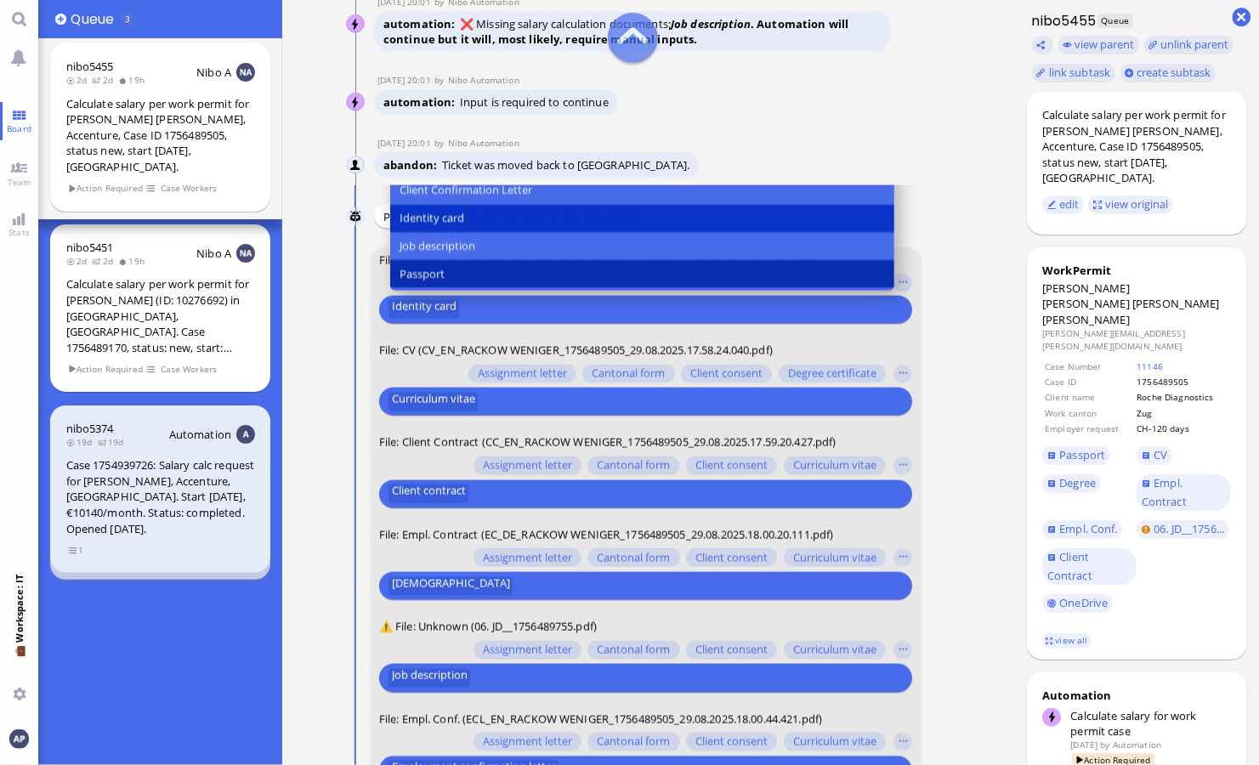
click at [459, 264] on button "Passport" at bounding box center [641, 275] width 504 height 28
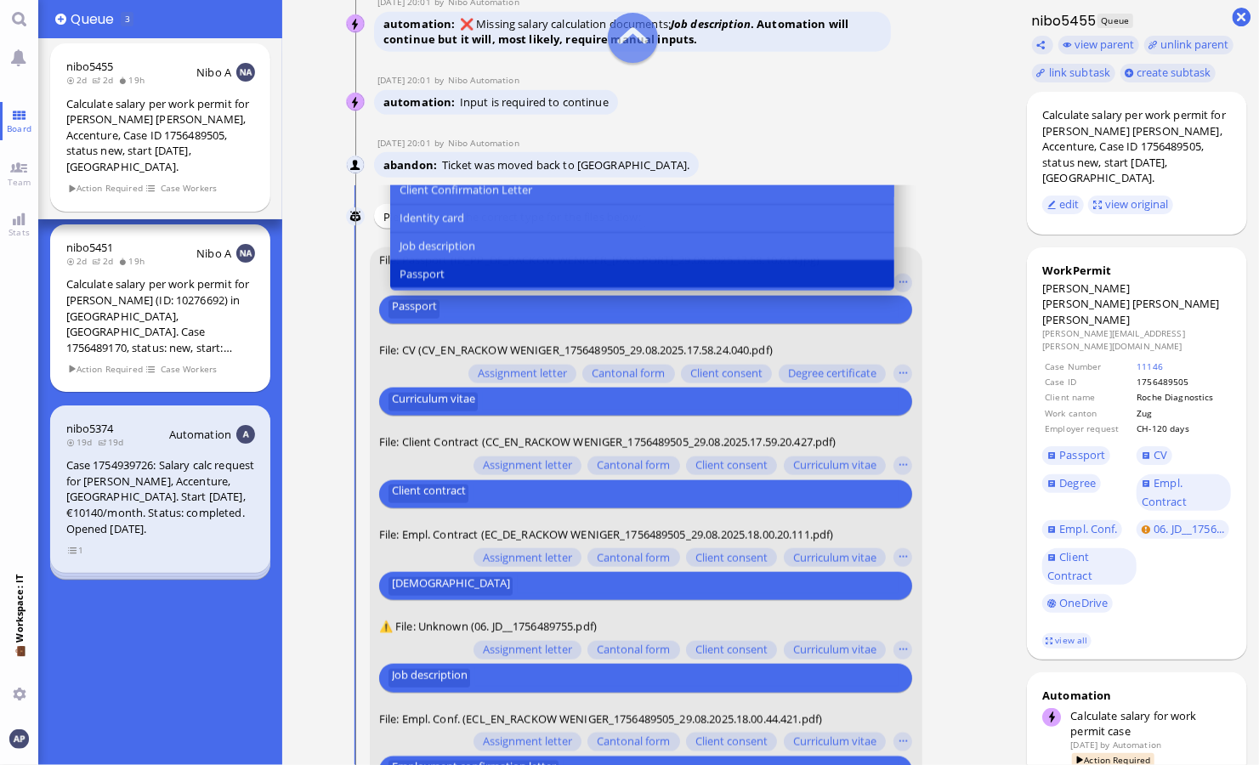
click at [734, 162] on conversation-line "29 Aug 20:01 by Nibo Automation Nibo Automation abandon Ticket was moved back t…" at bounding box center [649, 159] width 606 height 44
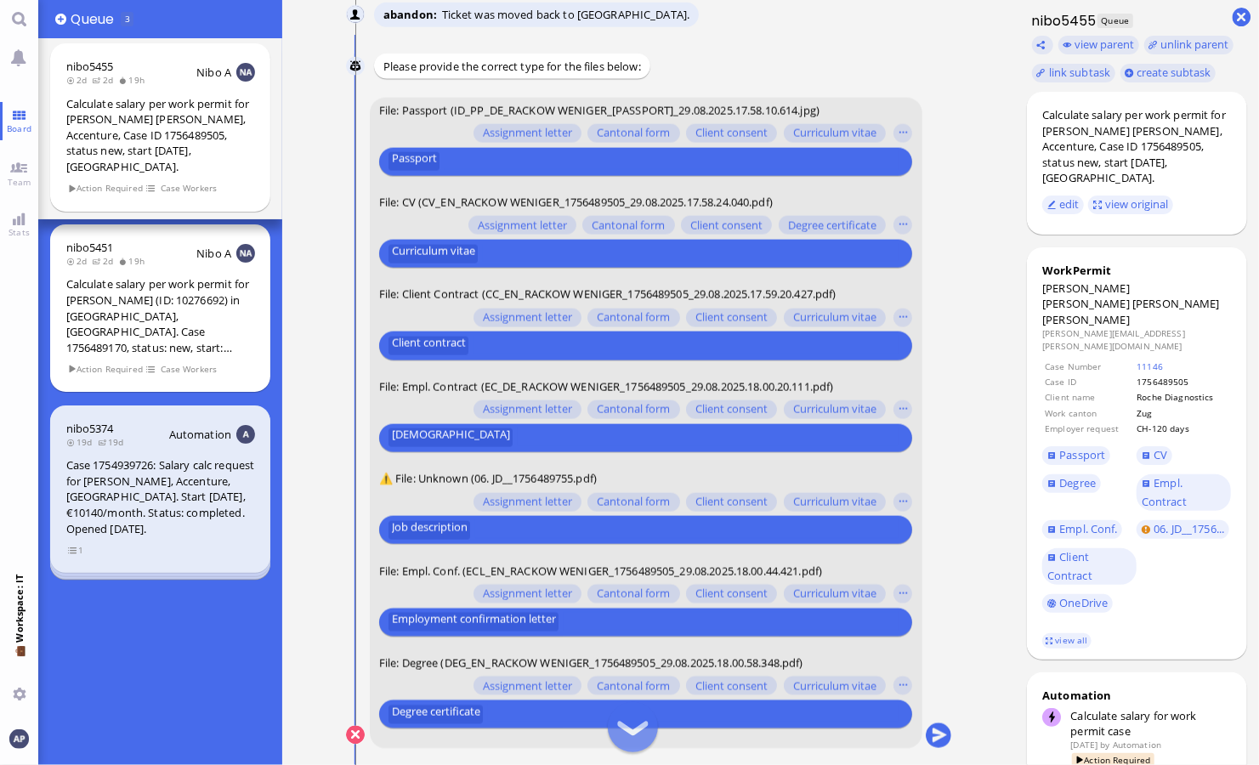
scroll to position [0, 0]
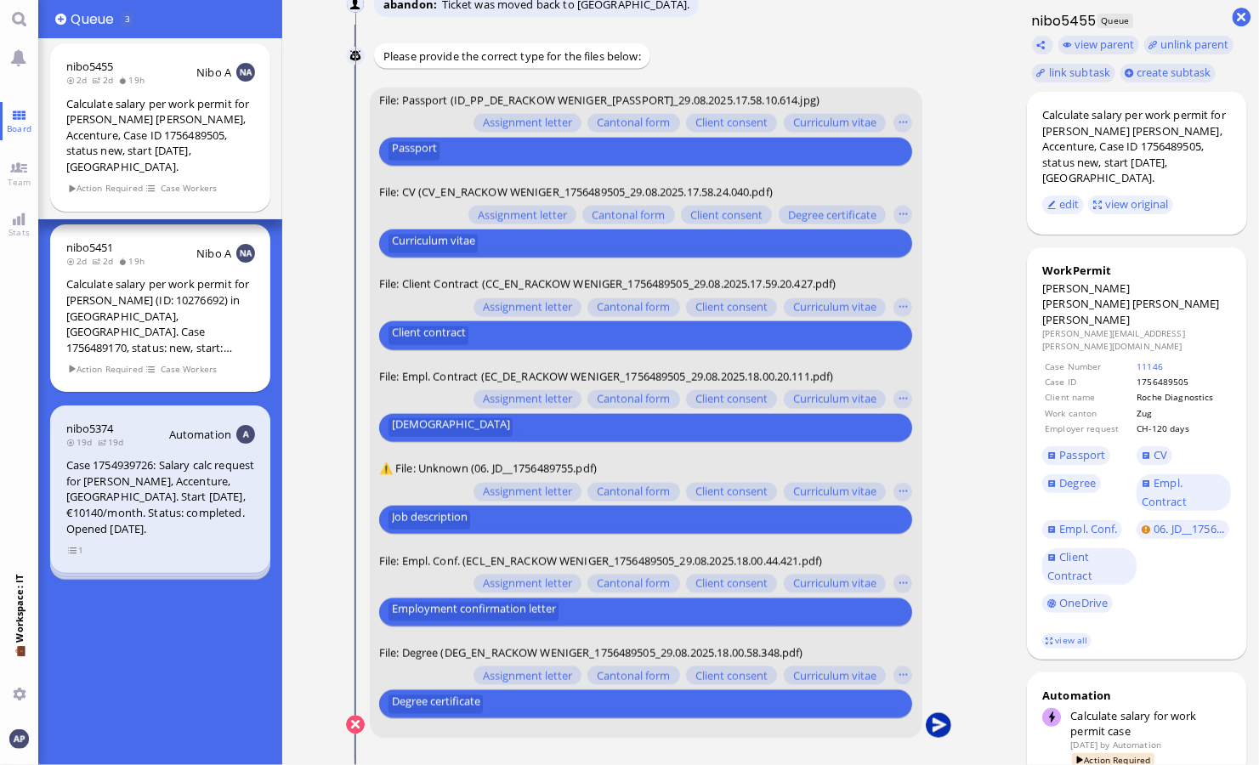
click at [734, 720] on button "submit" at bounding box center [938, 726] width 26 height 26
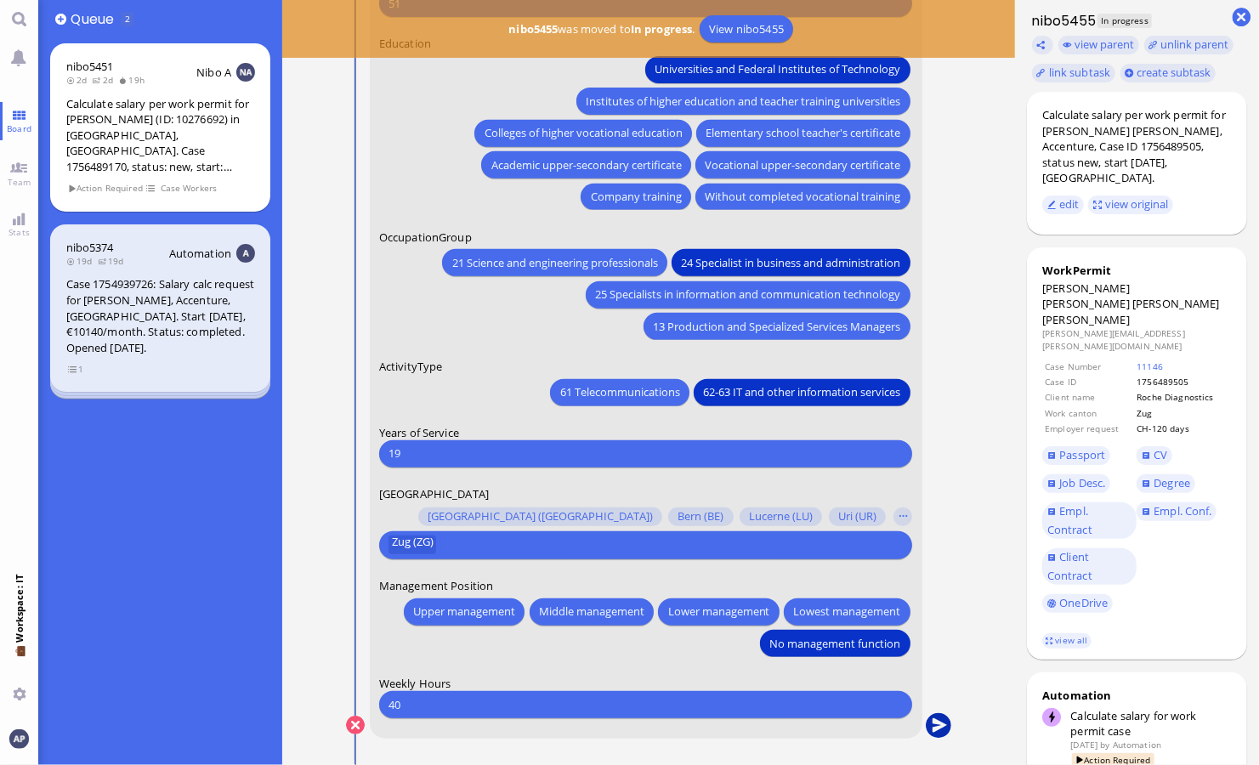
click at [734, 726] on button "submit" at bounding box center [938, 726] width 26 height 26
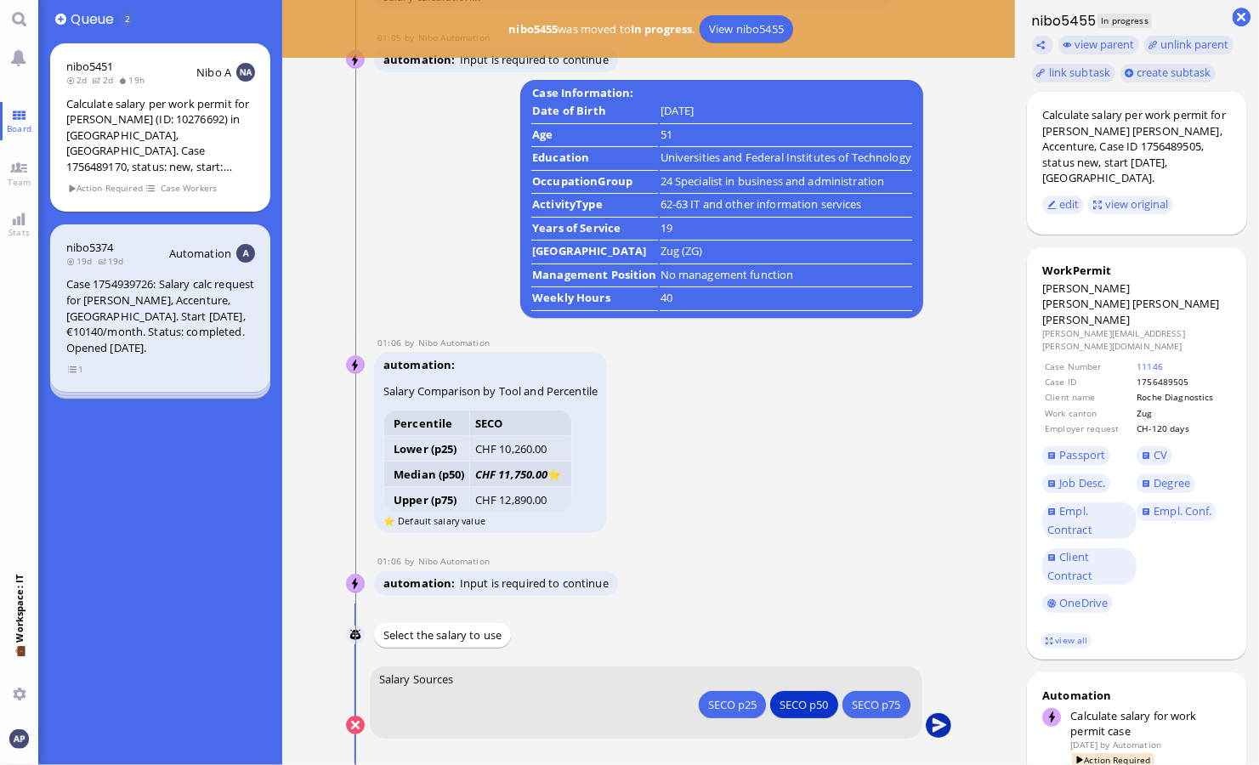
click at [734, 723] on button "submit" at bounding box center [938, 726] width 26 height 26
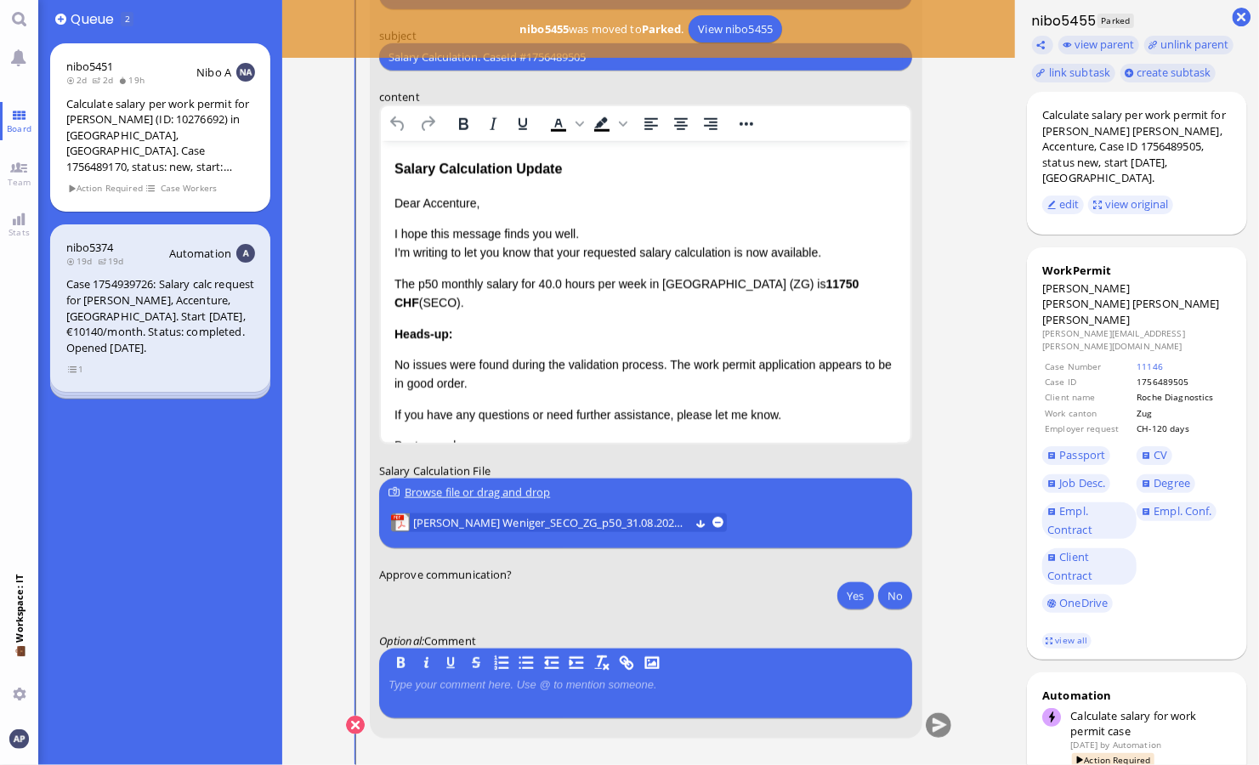
click at [452, 200] on p "Dear Accenture," at bounding box center [645, 203] width 503 height 19
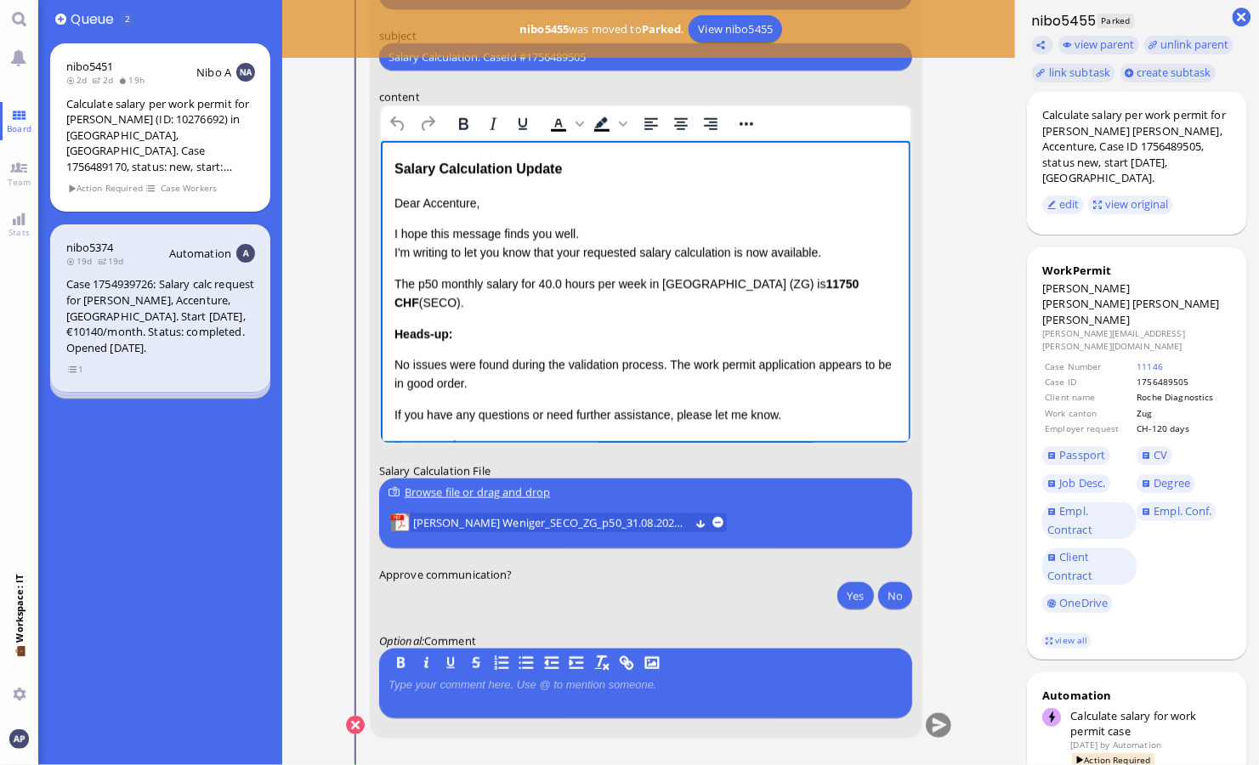
click at [452, 200] on p "Dear Accenture," at bounding box center [645, 203] width 503 height 19
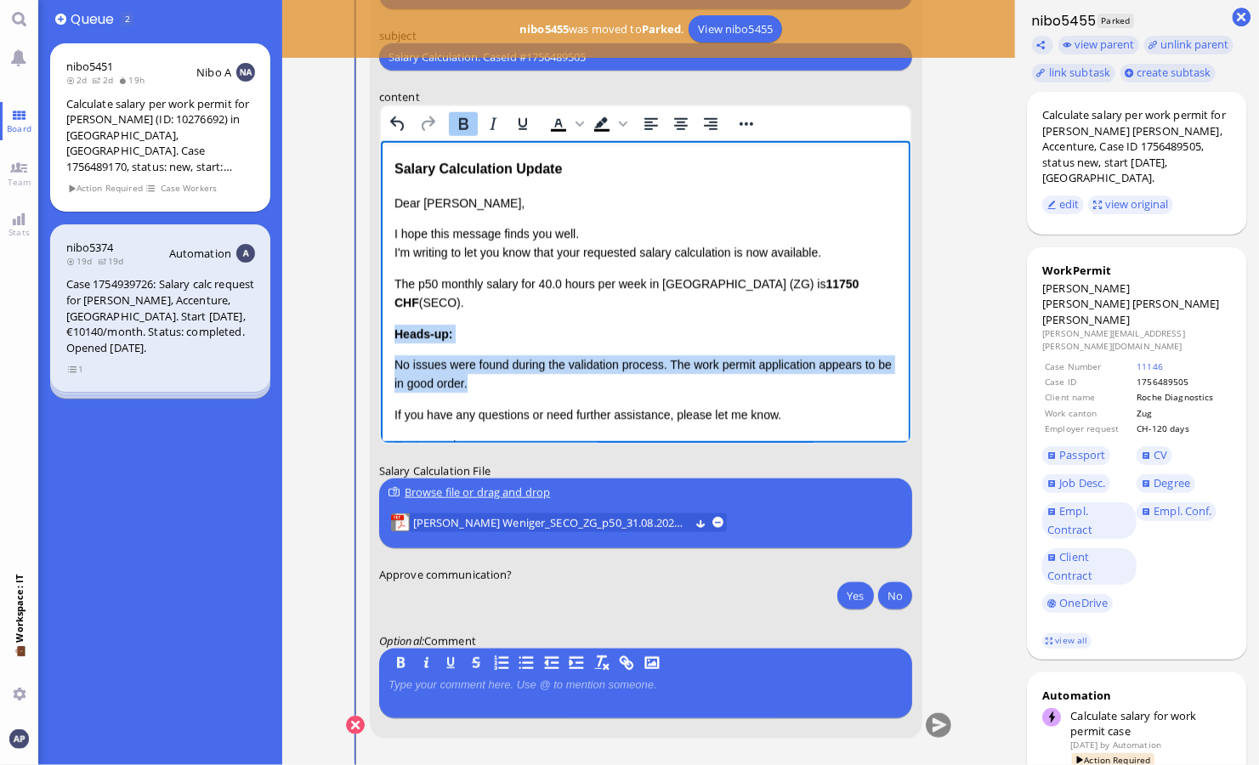
drag, startPoint x: 487, startPoint y: 368, endPoint x: 385, endPoint y: 317, distance: 114.1
click at [385, 317] on html "Salary Calculation Update Dear Valentina, I hope this message finds you well. I…" at bounding box center [645, 343] width 531 height 405
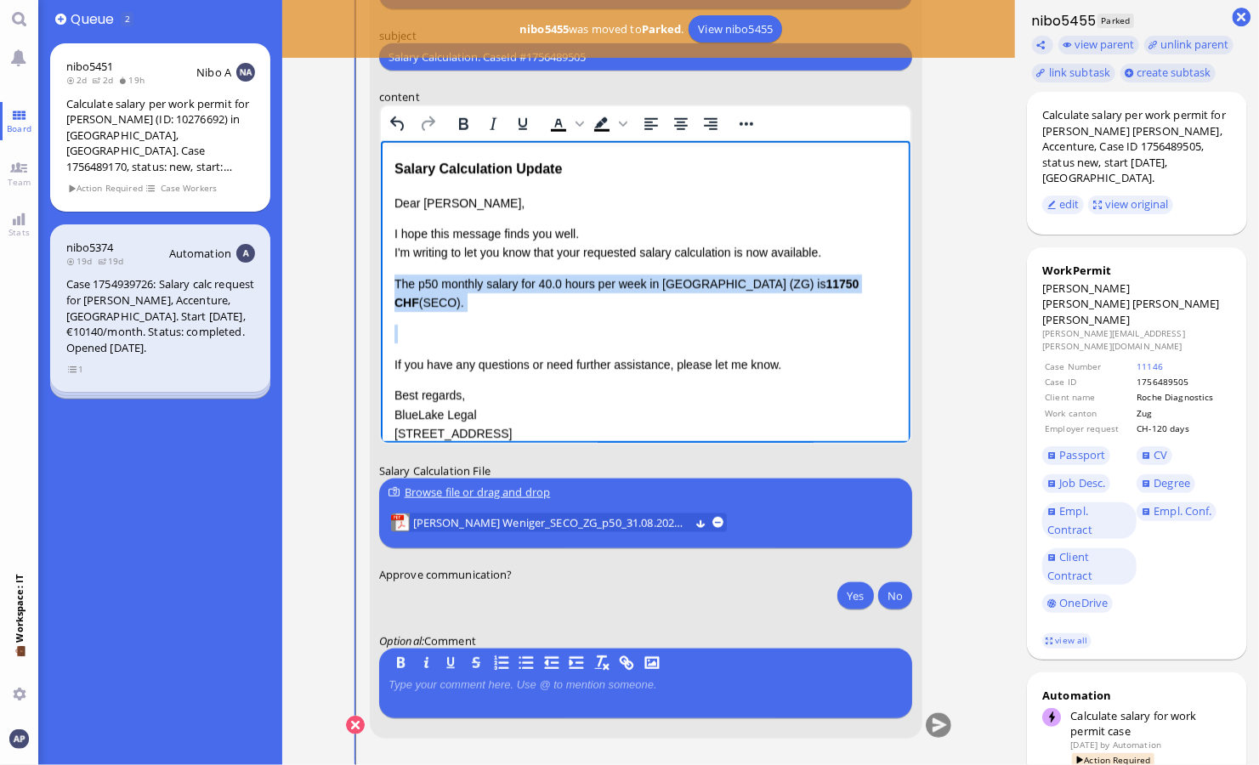
drag, startPoint x: 424, startPoint y: 312, endPoint x: 391, endPoint y: 281, distance: 45.1
click at [391, 281] on html "Salary Calculation Update Dear Valentina, I hope this message finds you well. I…" at bounding box center [645, 318] width 531 height 355
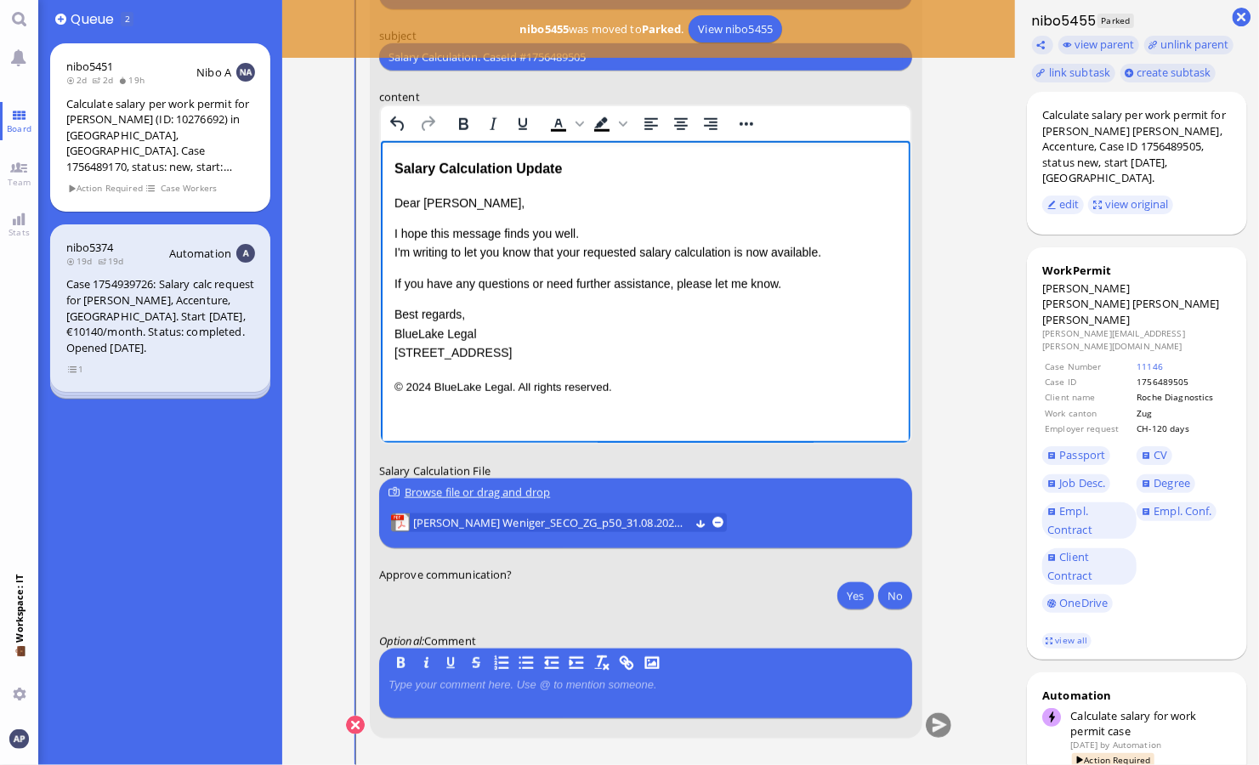
click at [571, 251] on p "I hope this message finds you well. I'm writing to let you know that your reque…" at bounding box center [645, 244] width 503 height 38
click at [734, 250] on p "I hope this message finds you well. I'm writing to let you know that the reques…" at bounding box center [645, 244] width 503 height 38
click at [734, 594] on button "Yes" at bounding box center [856, 596] width 36 height 27
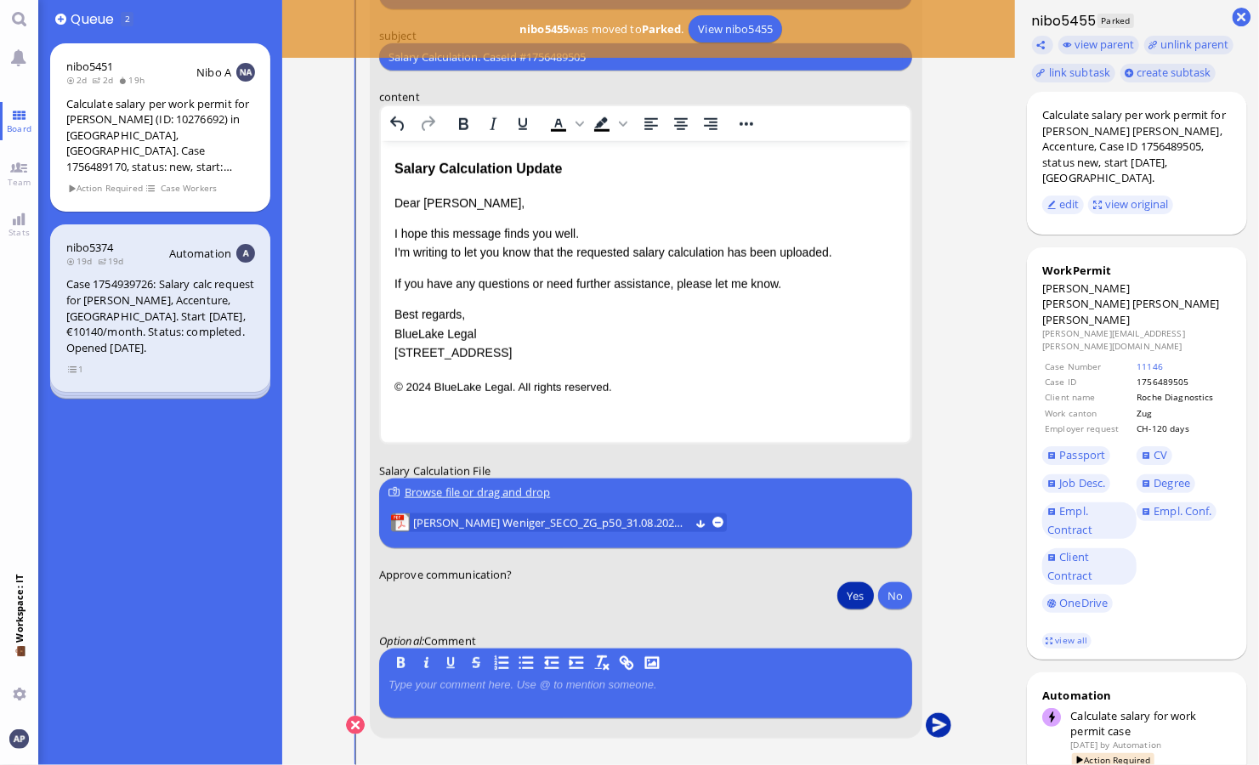
click at [734, 724] on button "submit" at bounding box center [938, 726] width 26 height 26
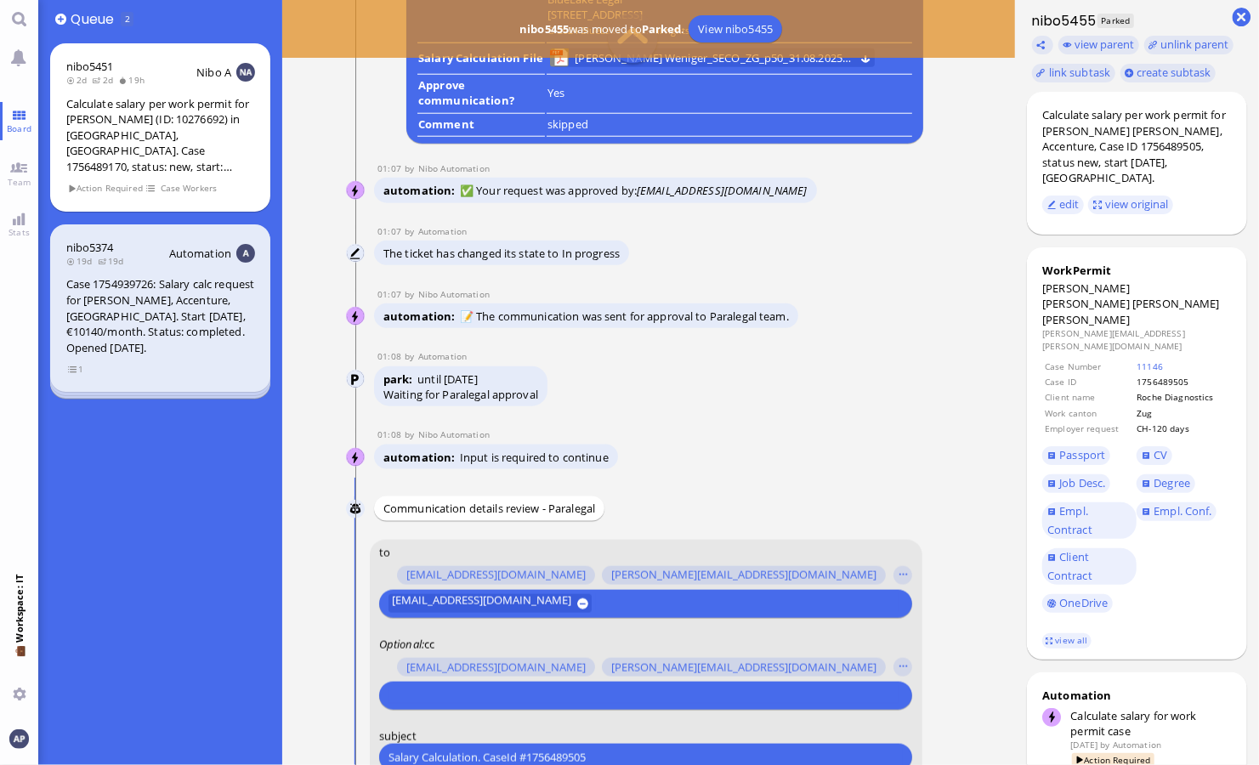
scroll to position [-789, 0]
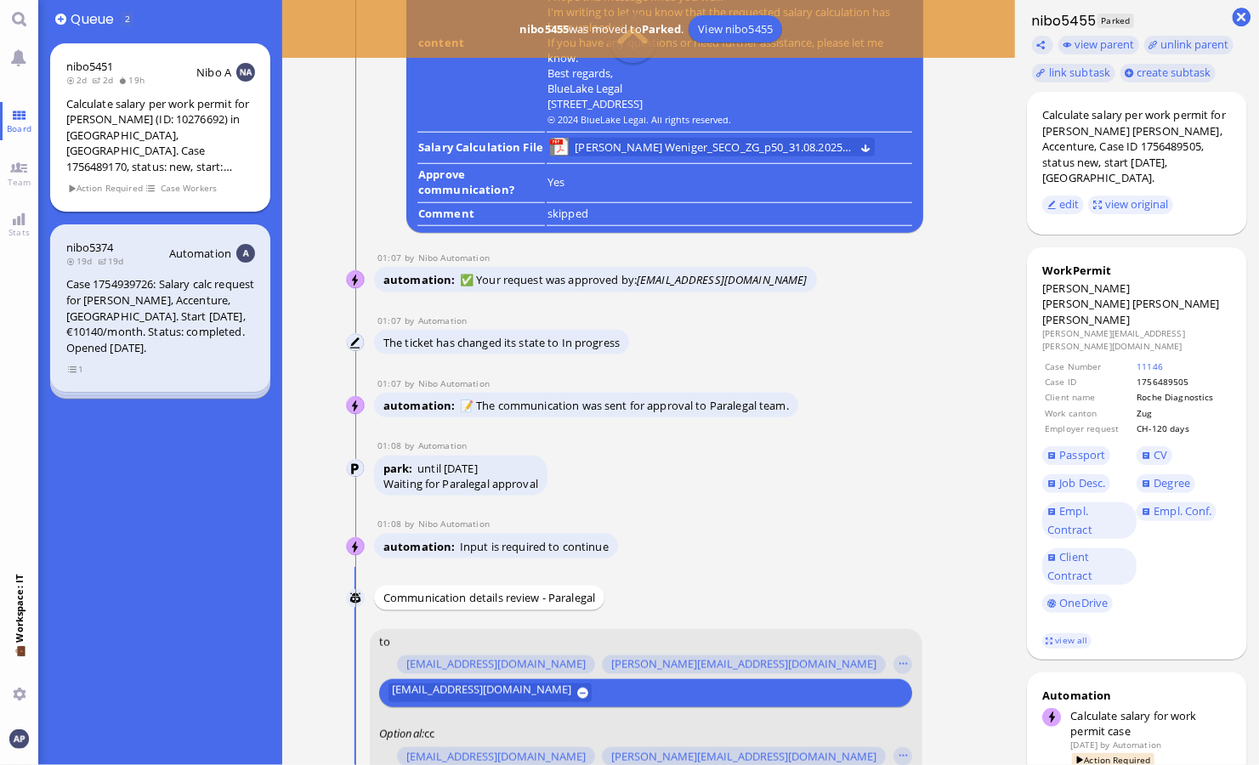
click at [144, 134] on div "Calculate salary per work permit for [PERSON_NAME] (ID: 10276692) in [GEOGRAPHI…" at bounding box center [160, 135] width 189 height 79
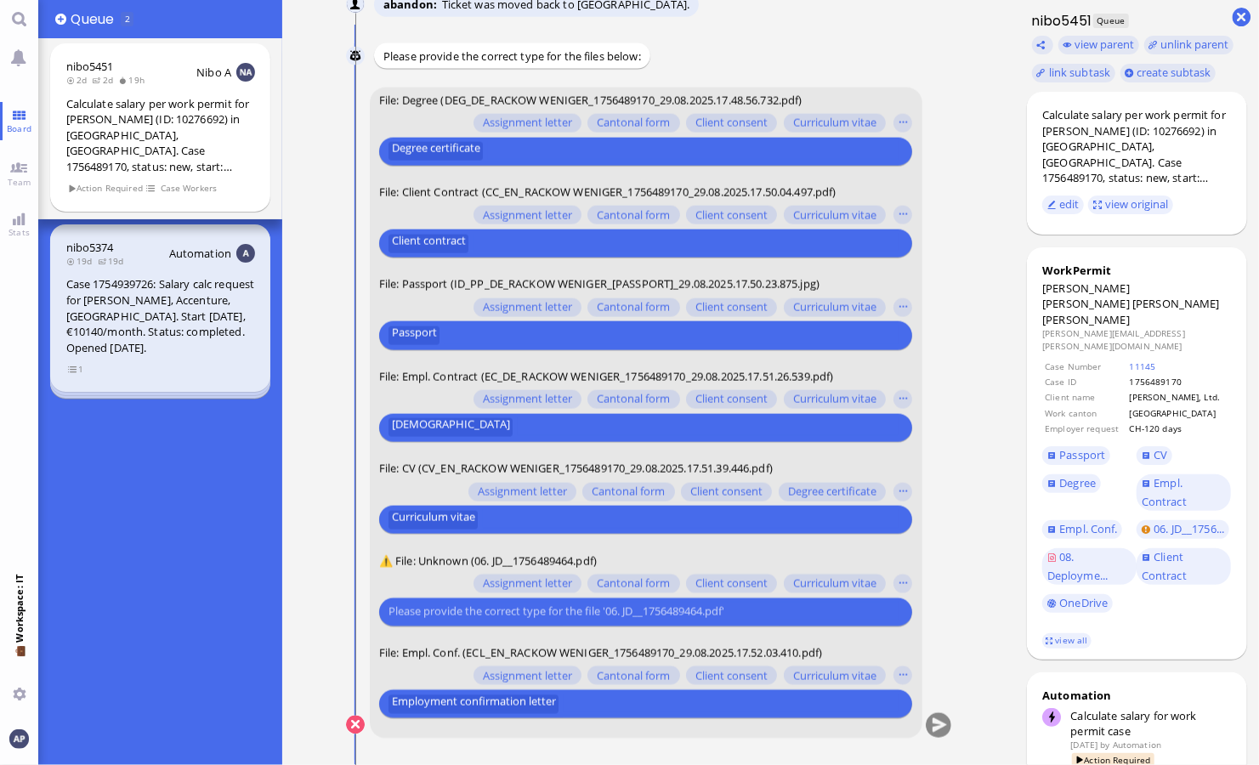
click at [734, 616] on input "text" at bounding box center [644, 612] width 510 height 18
click at [734, 592] on button "button" at bounding box center [903, 584] width 19 height 19
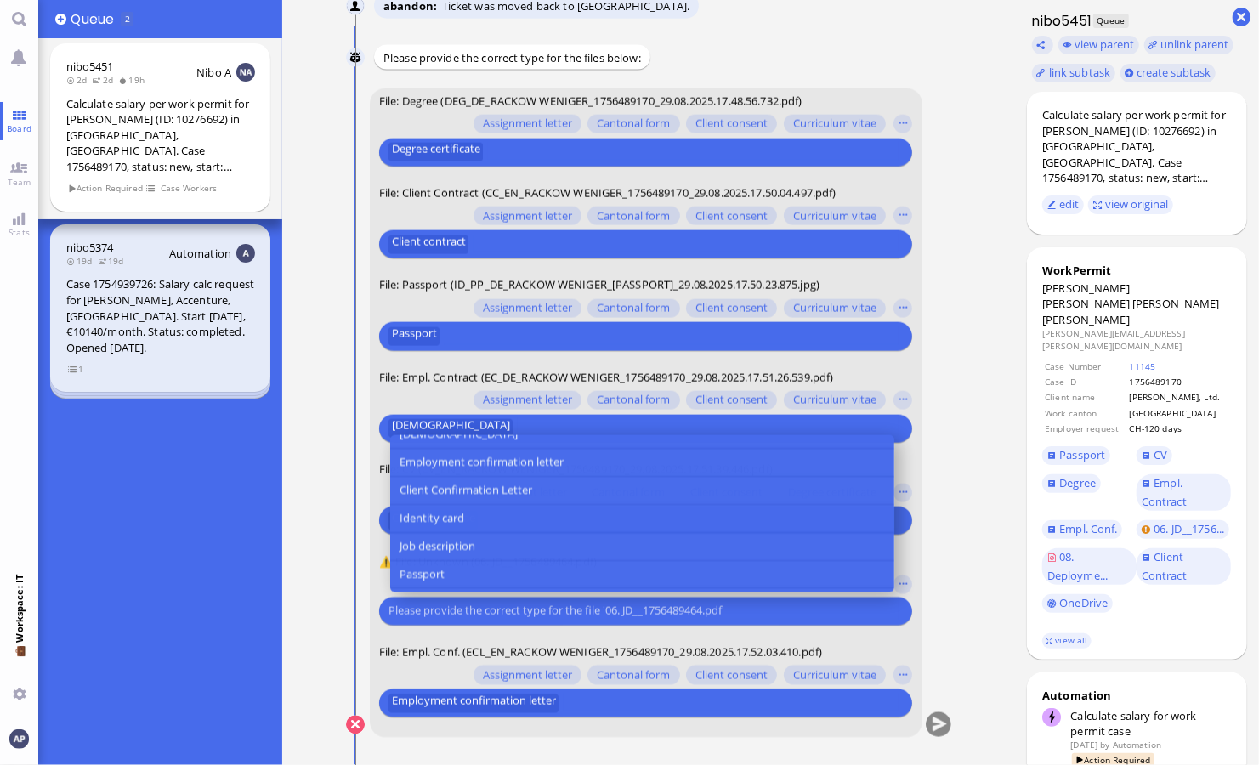
scroll to position [156, 0]
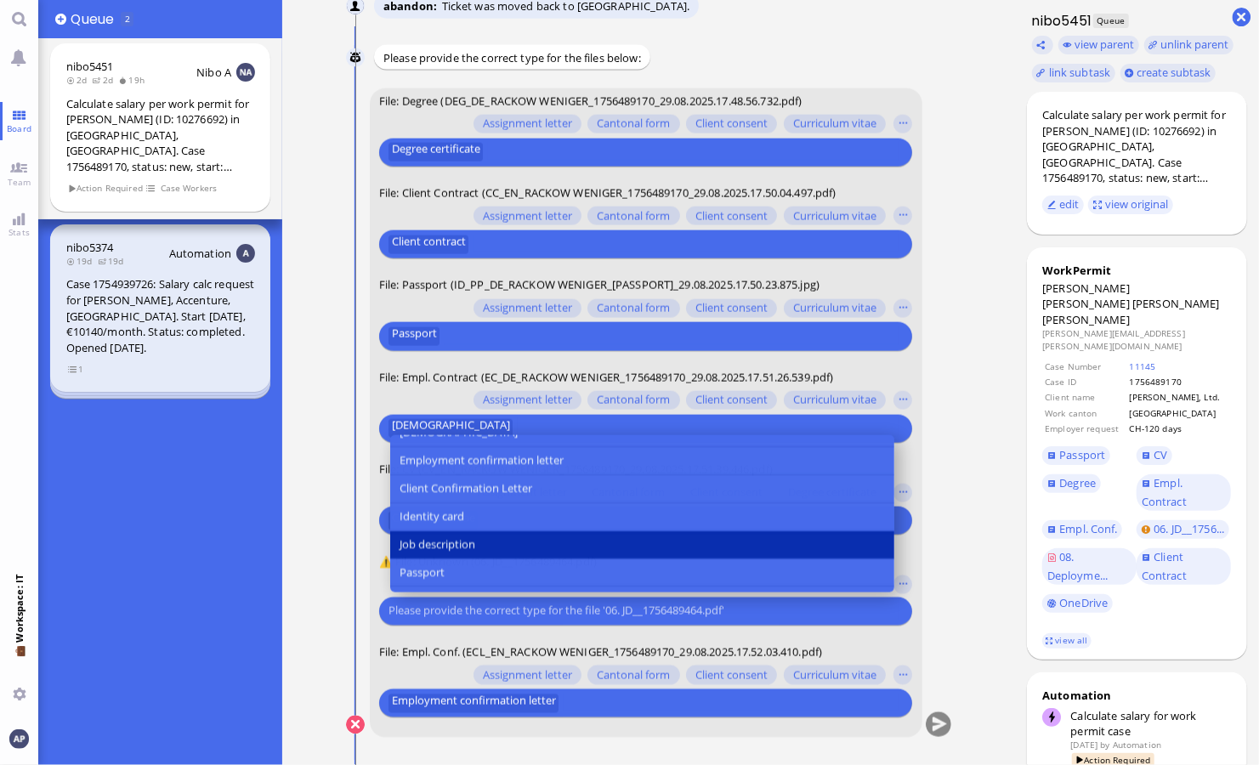
click at [687, 543] on button "Job description" at bounding box center [641, 546] width 504 height 28
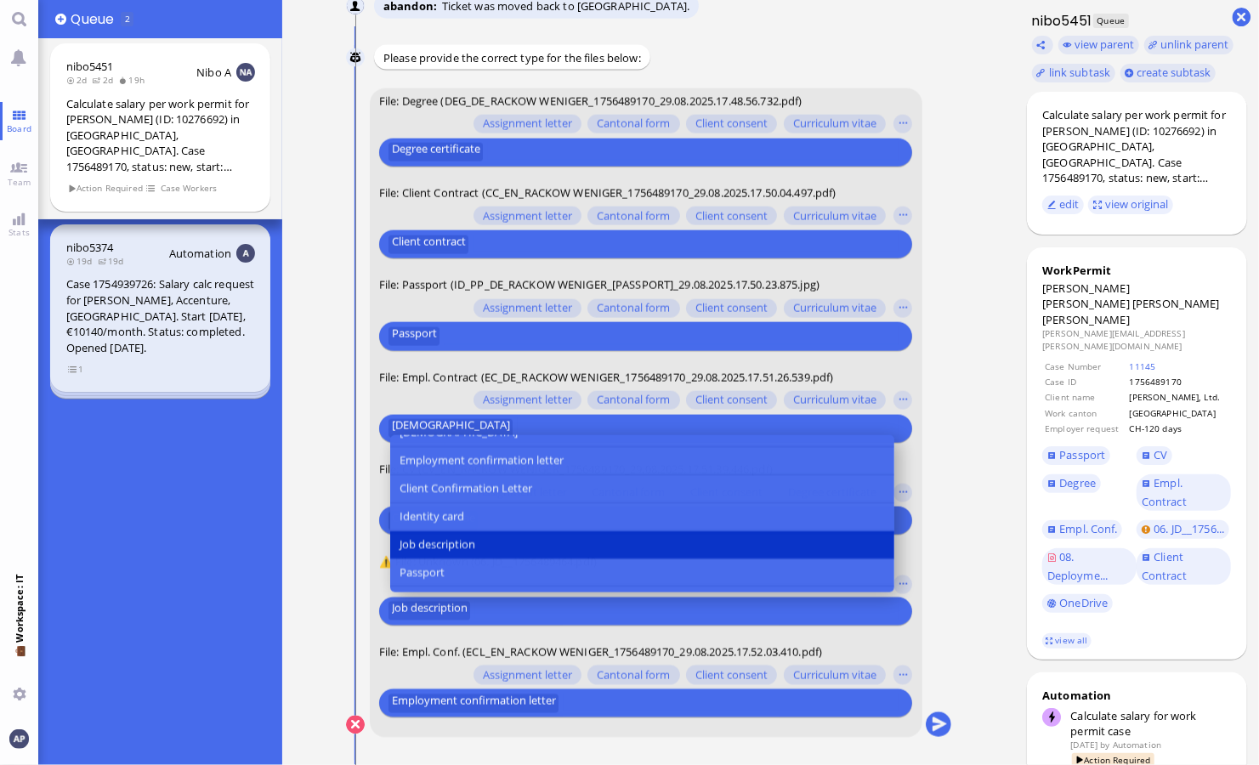
click at [734, 561] on conversation-line "You File: Degree (DEG_DE_RACKOW WENIGER_1756489170_29.08.2025.17.48.56.732.pdf)…" at bounding box center [649, 424] width 606 height 672
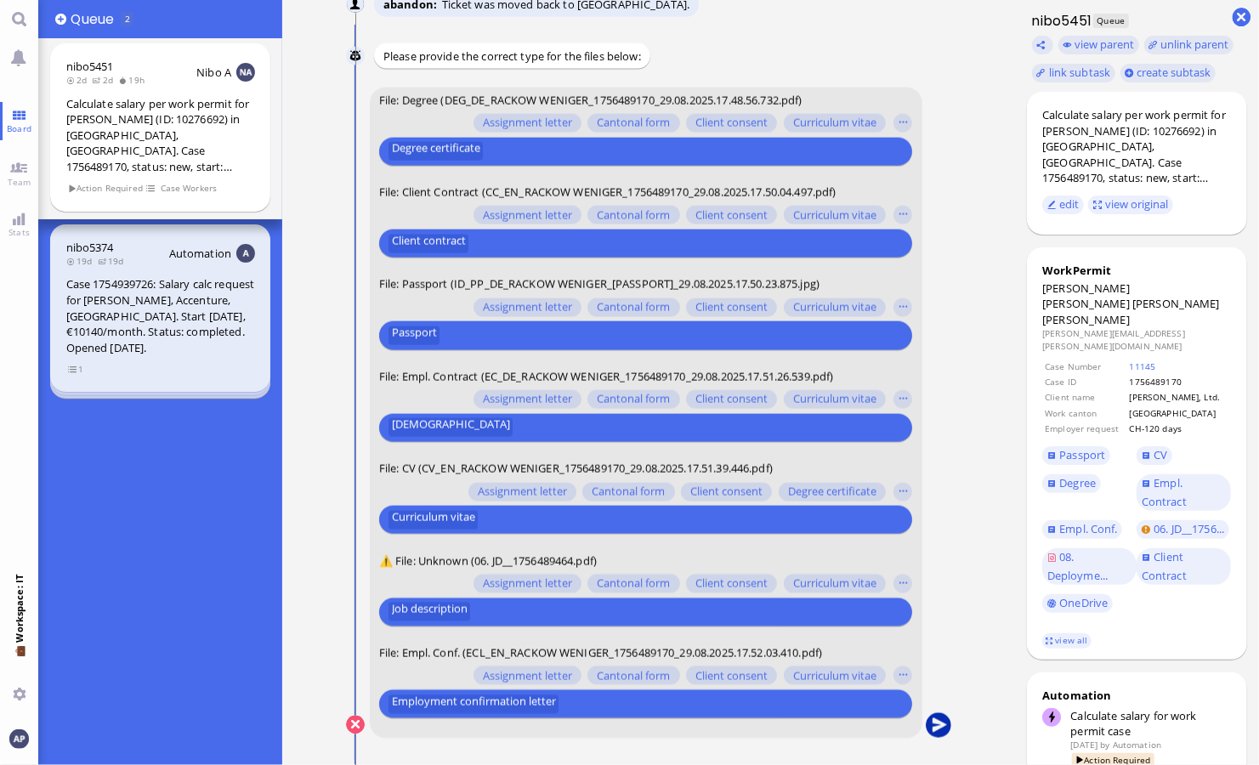
click at [734, 726] on button "submit" at bounding box center [938, 726] width 26 height 26
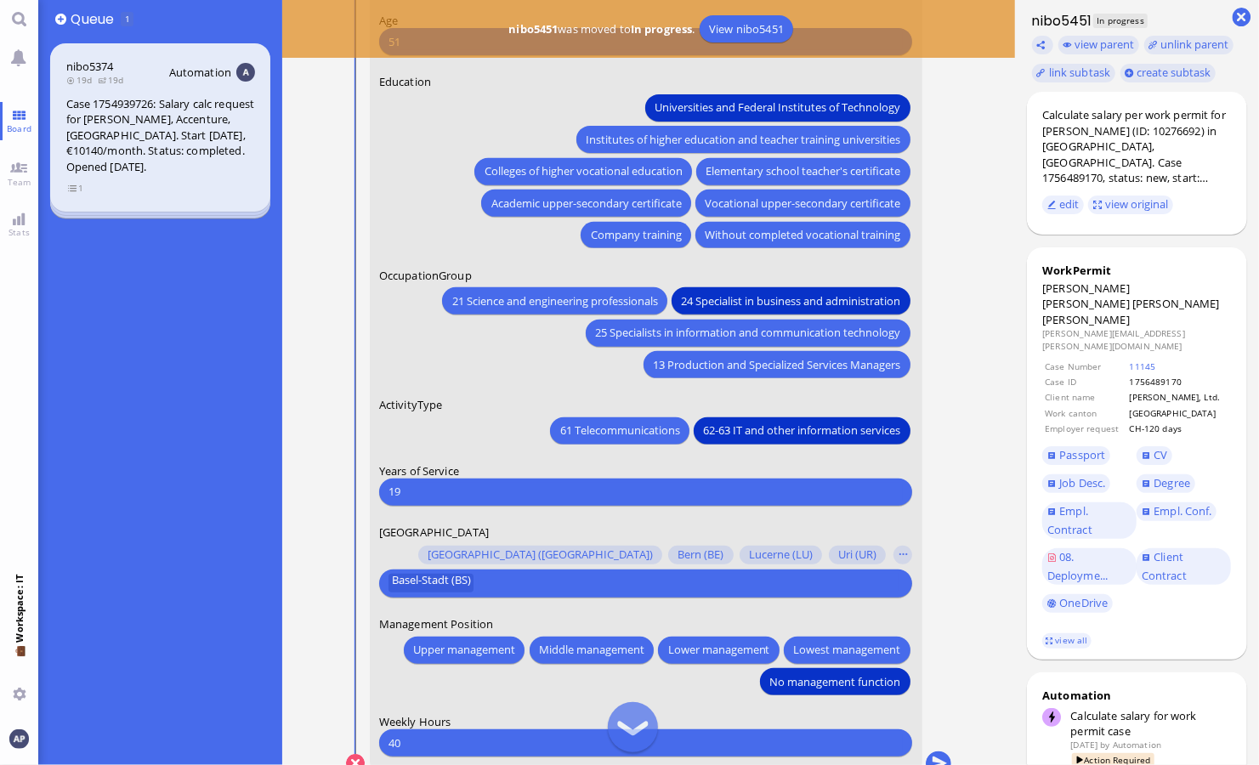
scroll to position [0, 0]
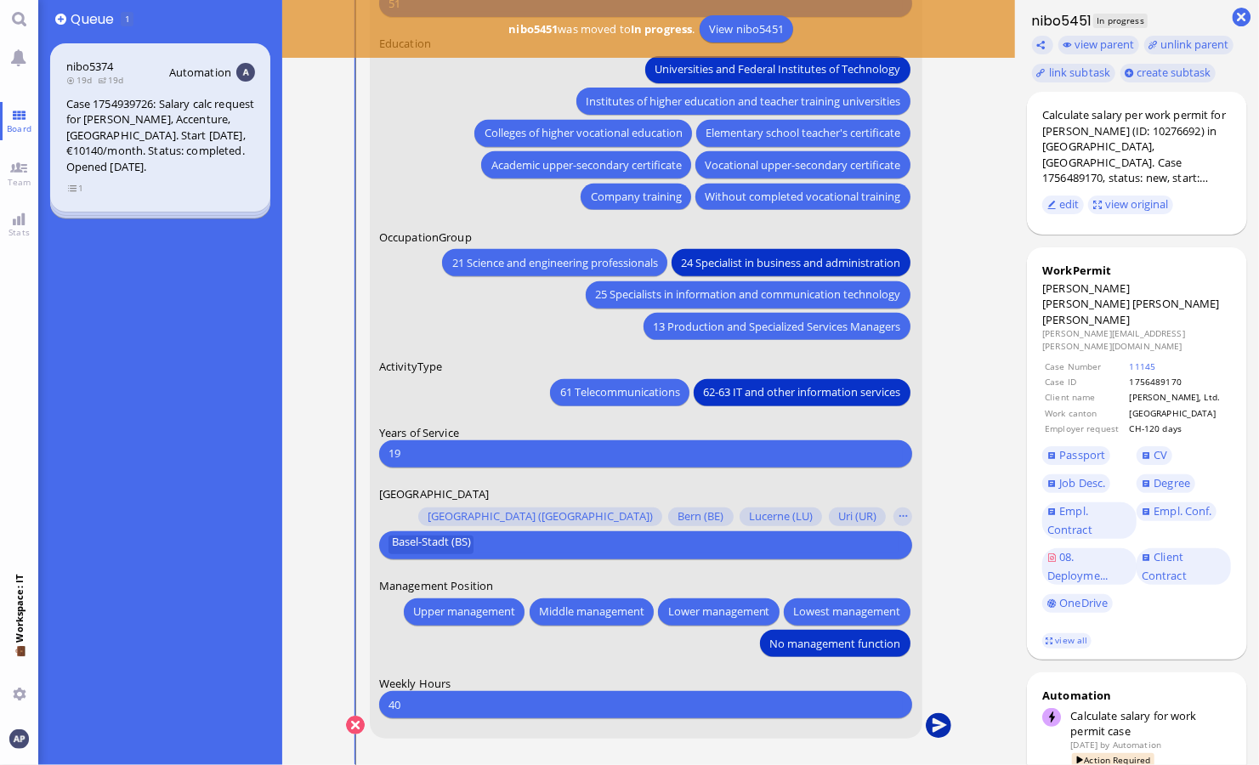
click at [734, 724] on button "submit" at bounding box center [938, 726] width 26 height 26
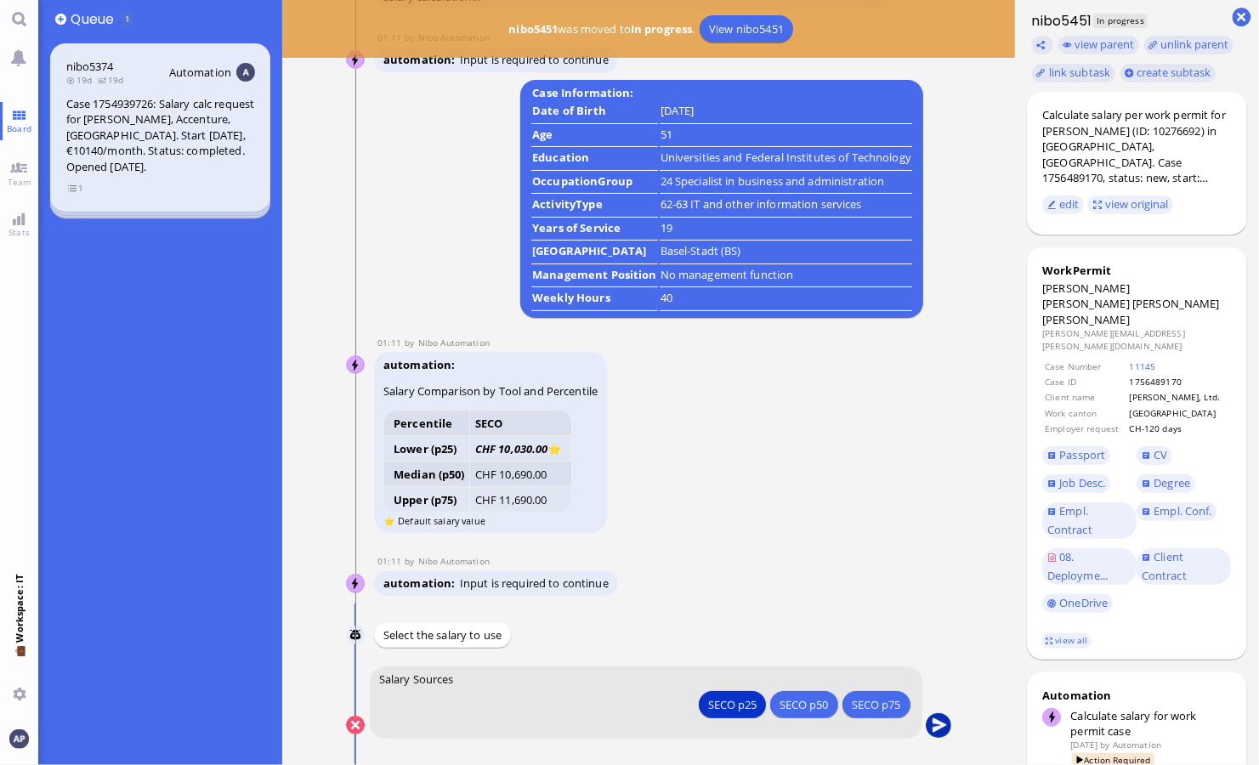
click at [734, 722] on button "submit" at bounding box center [938, 726] width 26 height 26
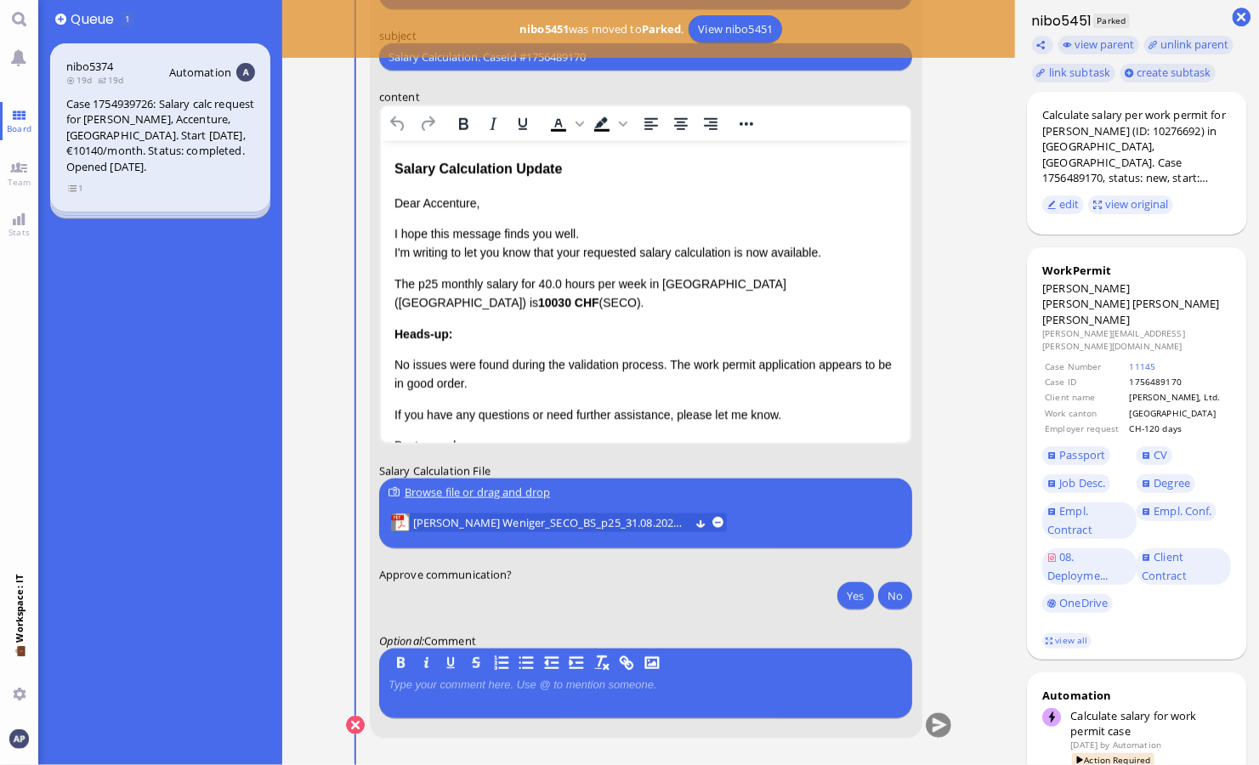
click at [433, 205] on p "Dear Accenture," at bounding box center [645, 203] width 503 height 19
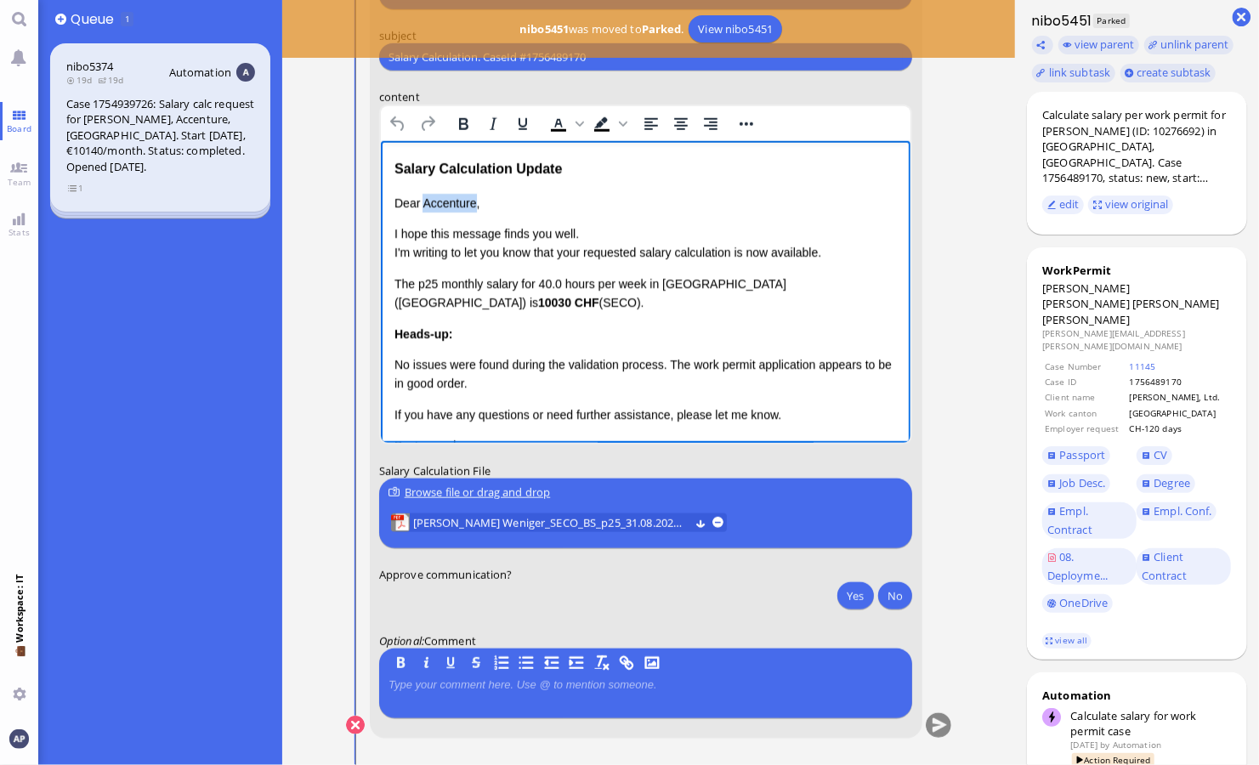
click at [433, 205] on p "Dear Accenture," at bounding box center [645, 203] width 503 height 19
click at [579, 254] on p "I hope this message finds you well. I'm writing to let you know that your reque…" at bounding box center [645, 244] width 503 height 38
click at [734, 253] on p "I hope this message finds you well. I'm writing to let you know that the reques…" at bounding box center [645, 244] width 503 height 38
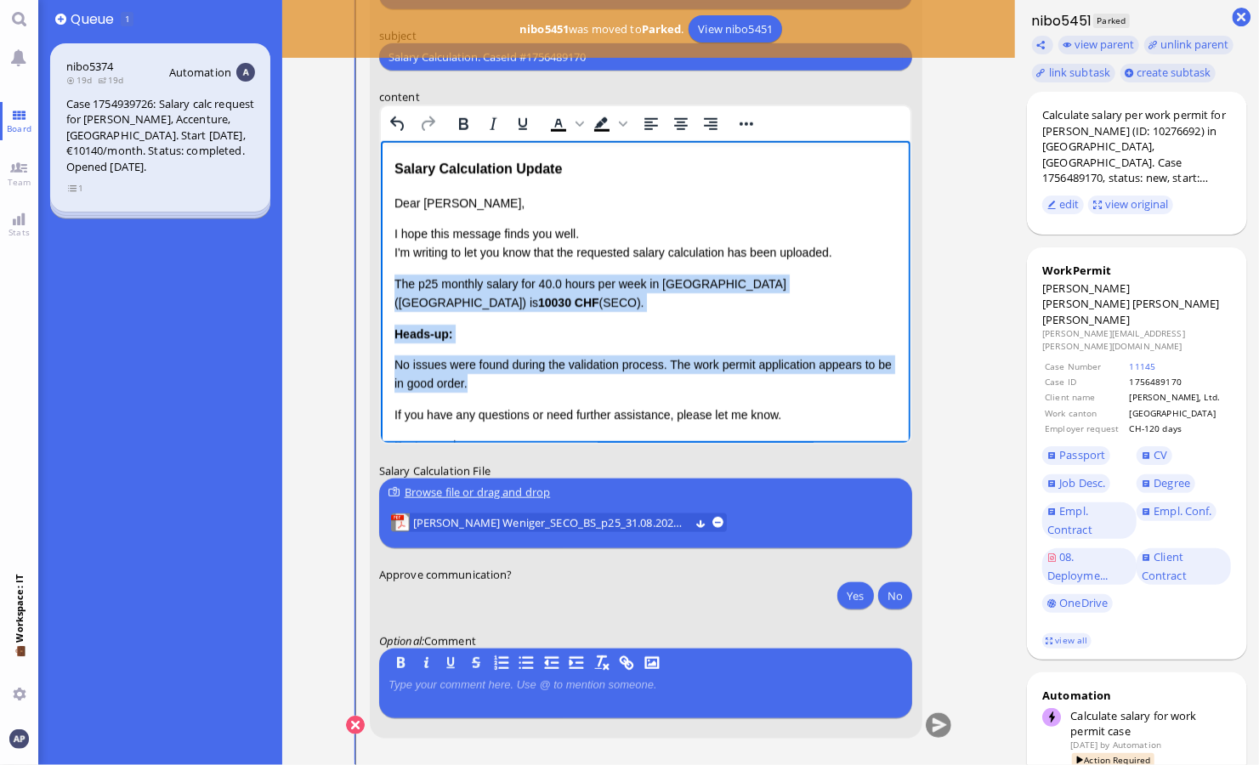
drag, startPoint x: 504, startPoint y: 387, endPoint x: 380, endPoint y: 278, distance: 165.1
click at [380, 278] on html "Salary Calculation Update Dear Valentina, I hope this message finds you well. I…" at bounding box center [645, 343] width 531 height 405
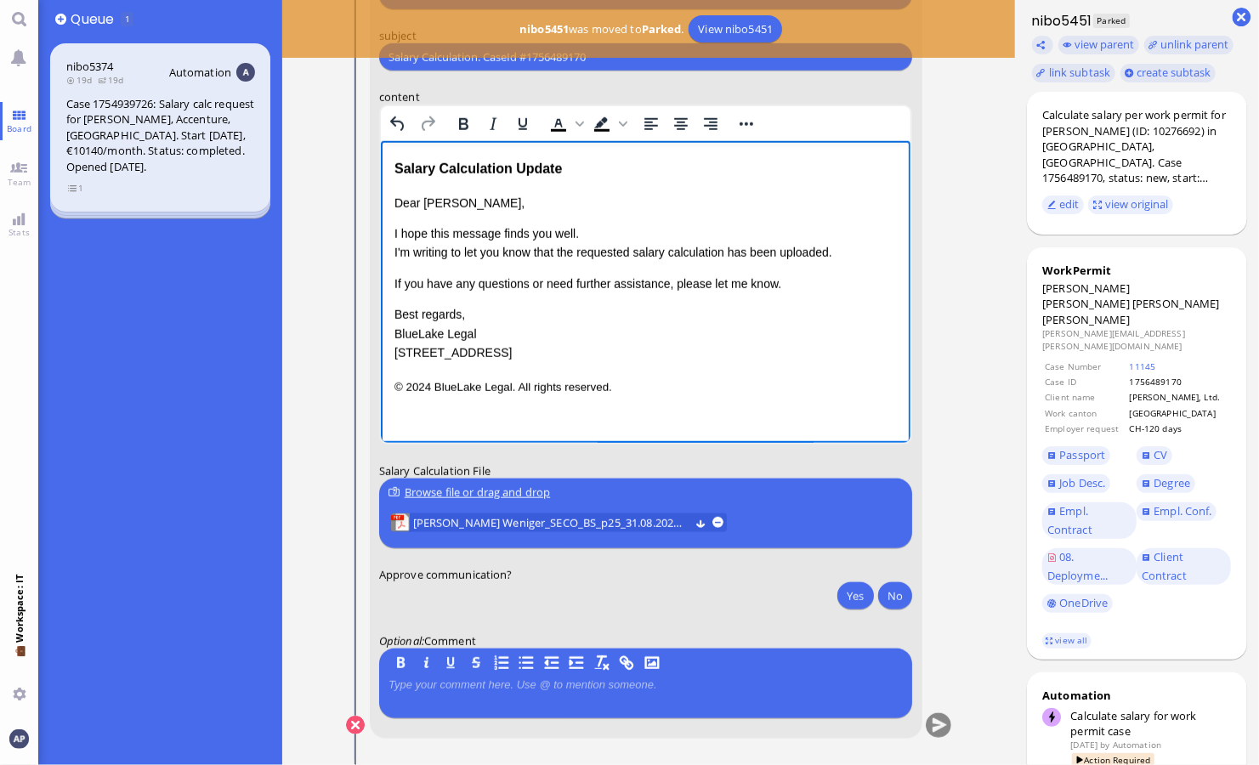
click at [597, 313] on p "Best regards, BlueLake Legal 1 Blue Street, Zurich" at bounding box center [645, 333] width 503 height 57
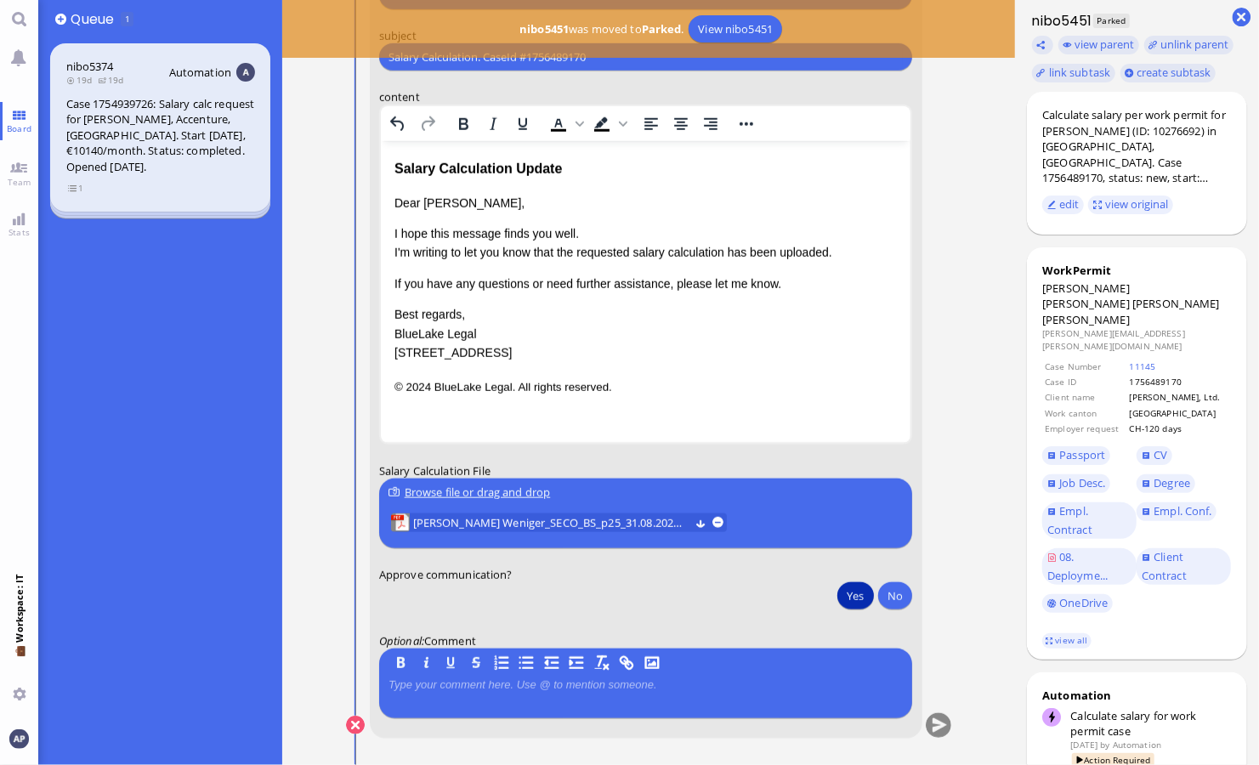
click at [734, 600] on button "Yes" at bounding box center [856, 596] width 36 height 27
click at [734, 725] on button "submit" at bounding box center [938, 726] width 26 height 26
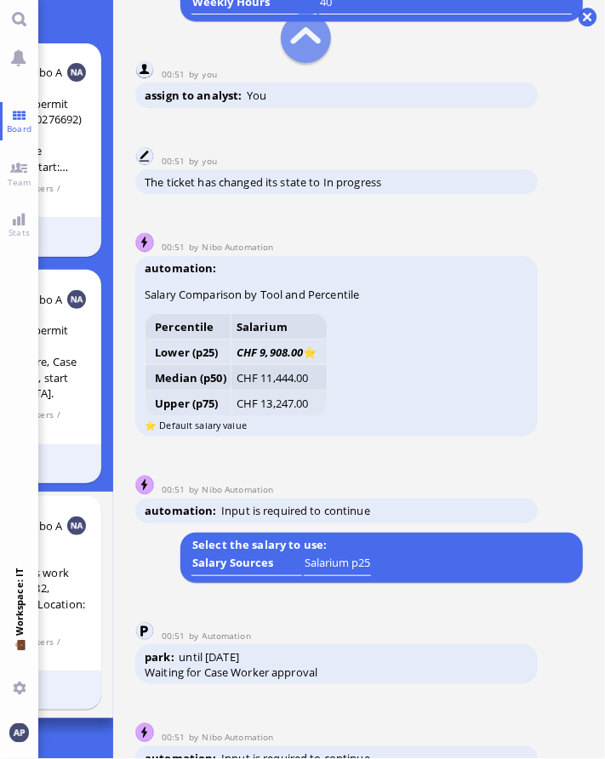
scroll to position [-1912, 0]
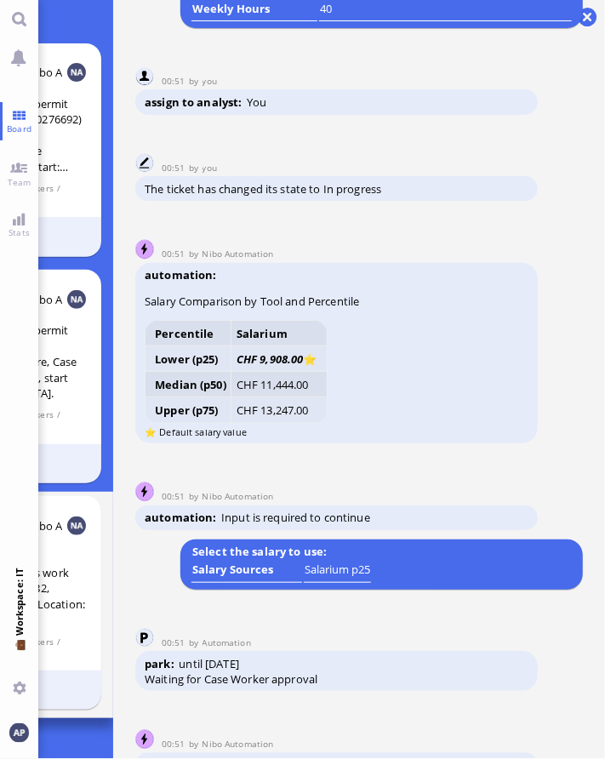
click at [489, 465] on conversation-line "00:51 by Nibo Automation Nibo Automation automation Input is required to contin…" at bounding box center [358, 497] width 447 height 67
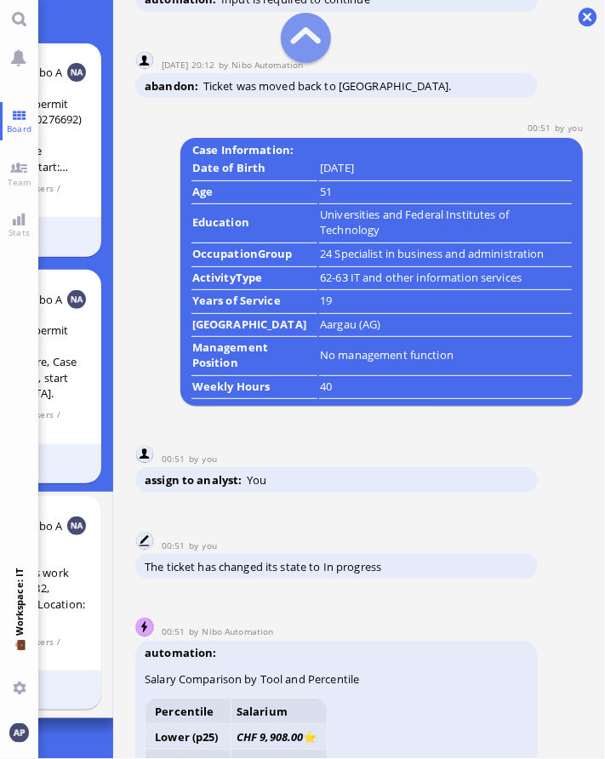
scroll to position [-2309, 0]
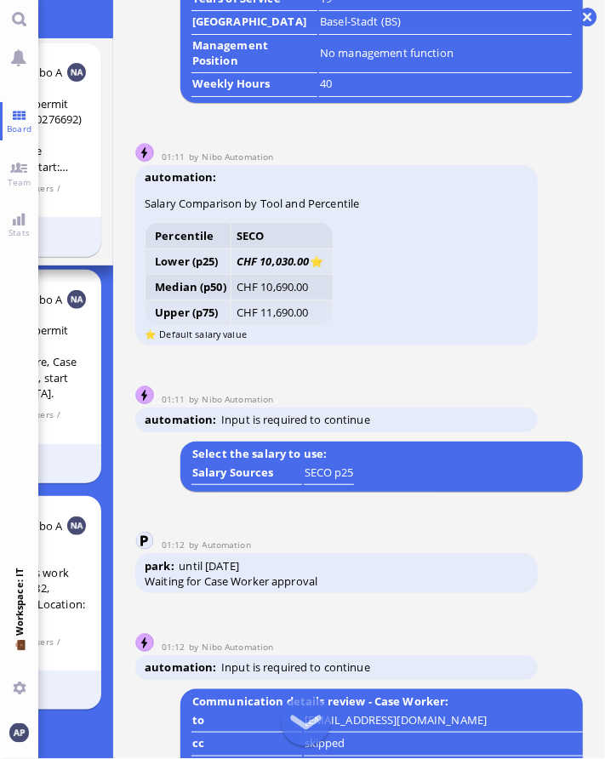
scroll to position [-1830, 0]
